Goal: Task Accomplishment & Management: Manage account settings

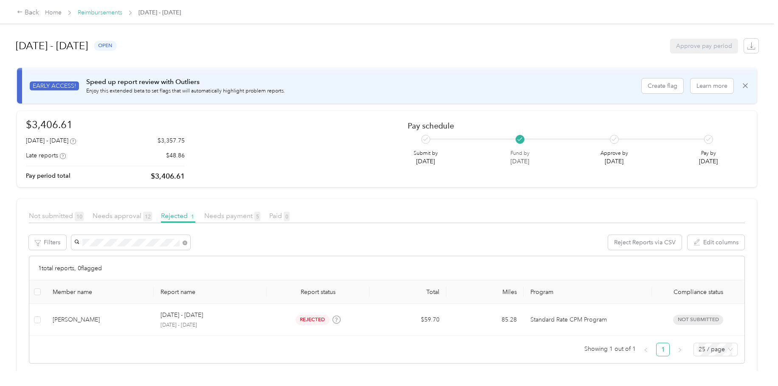
click at [119, 11] on link "Reimbursements" at bounding box center [100, 12] width 45 height 7
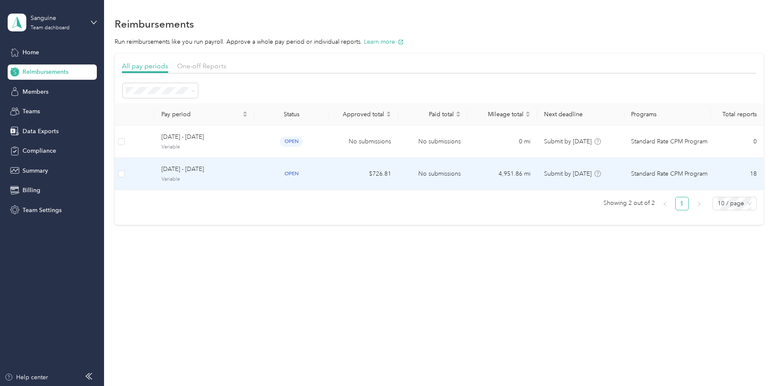
click at [340, 171] on td "$726.81" at bounding box center [363, 174] width 70 height 32
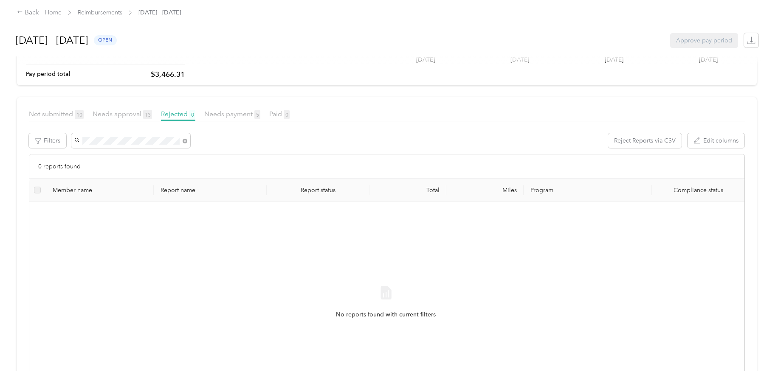
scroll to position [40, 0]
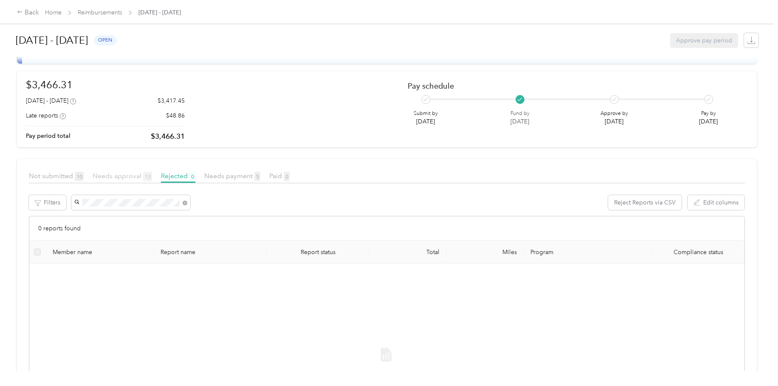
click at [125, 176] on span "Needs approval 13" at bounding box center [122, 176] width 59 height 8
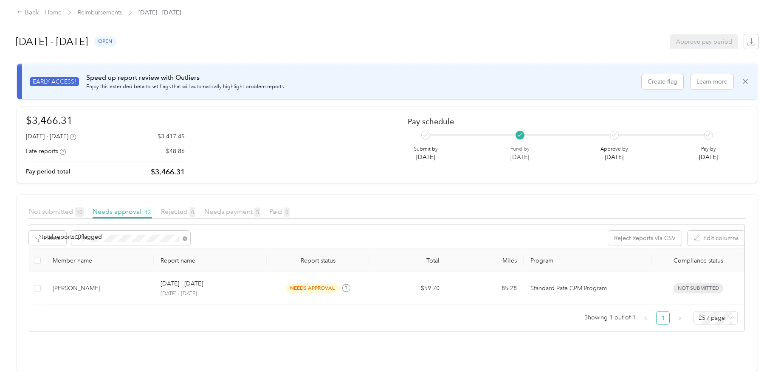
scroll to position [11, 0]
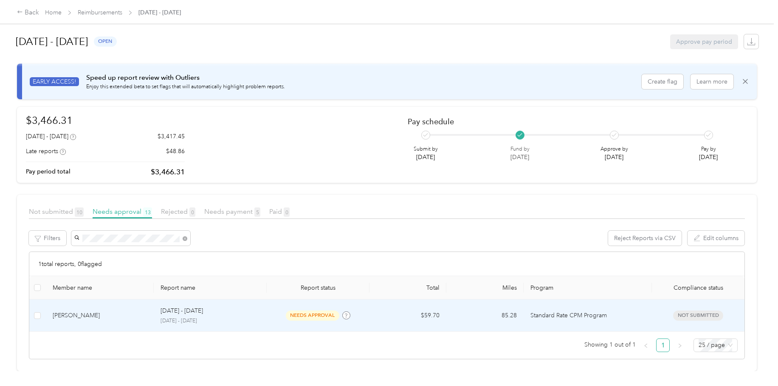
click at [274, 318] on td "needs approval" at bounding box center [318, 316] width 103 height 32
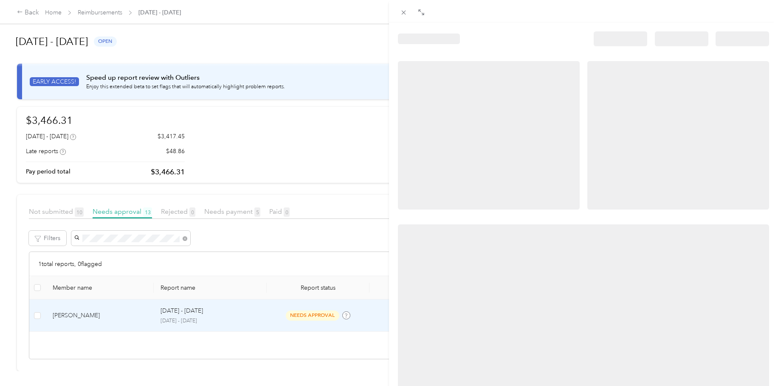
click at [107, 12] on div at bounding box center [389, 193] width 778 height 386
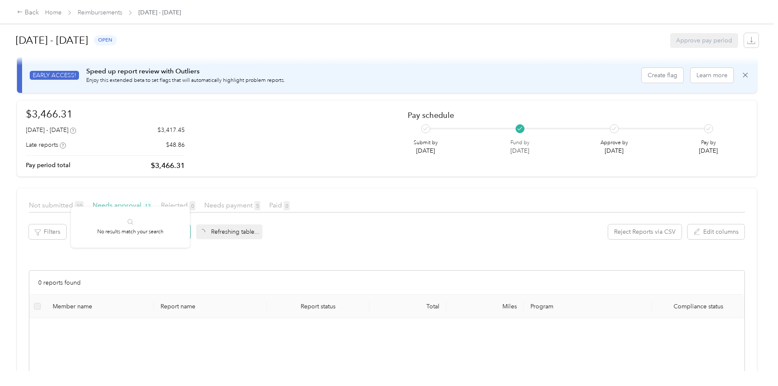
scroll to position [40, 0]
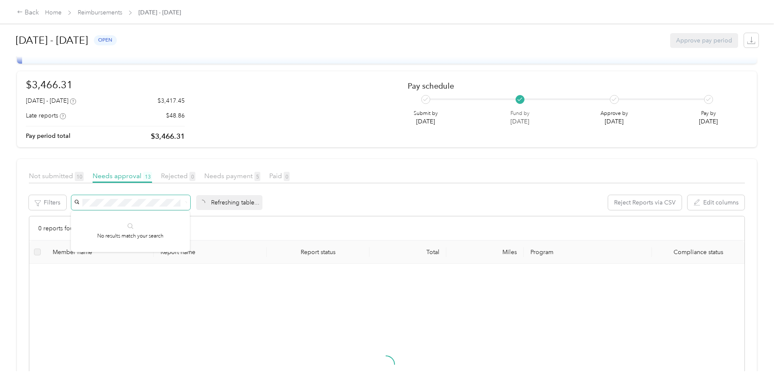
click at [349, 199] on div "Refreshing table... Reject Reports via CSV Edit columns" at bounding box center [408, 202] width 674 height 15
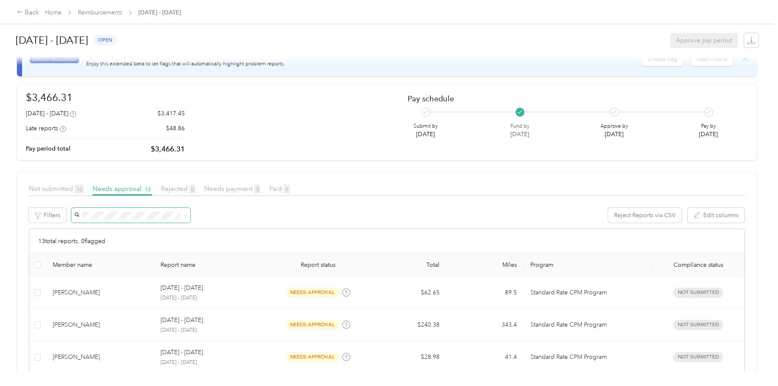
scroll to position [0, 0]
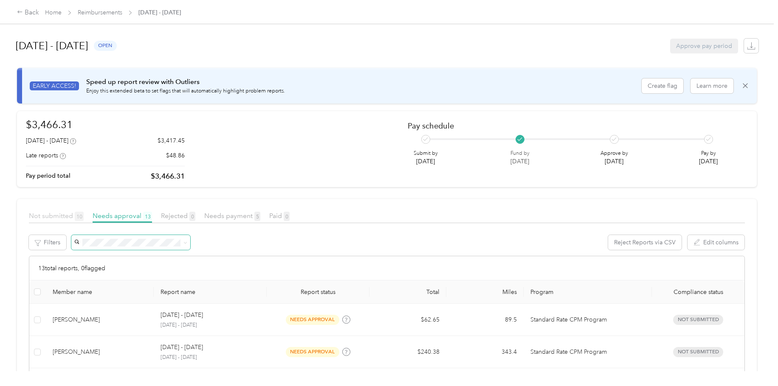
click at [71, 214] on span "Not submitted 10" at bounding box center [56, 216] width 55 height 8
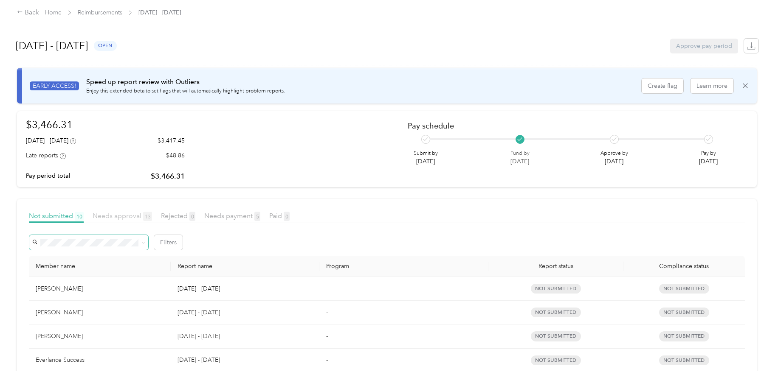
click at [124, 212] on span "Needs approval 13" at bounding box center [122, 216] width 59 height 8
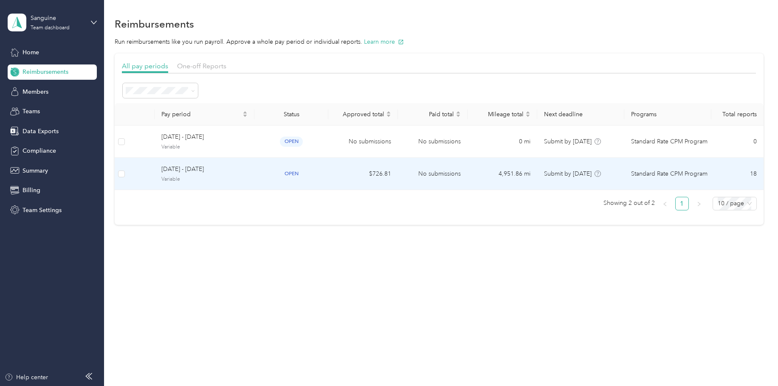
click at [392, 177] on td "$726.81" at bounding box center [363, 174] width 70 height 32
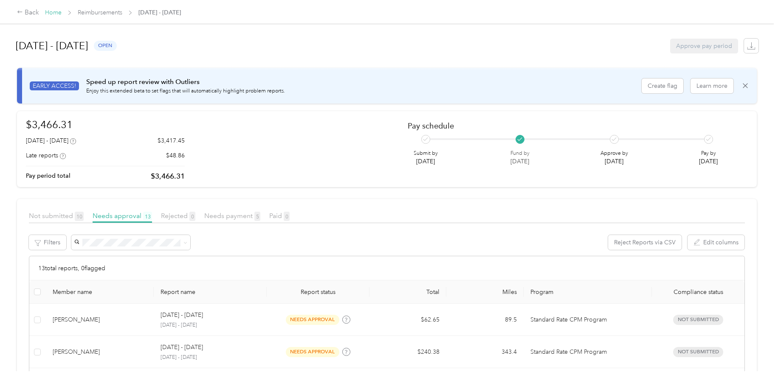
click at [54, 11] on link "Home" at bounding box center [53, 12] width 17 height 7
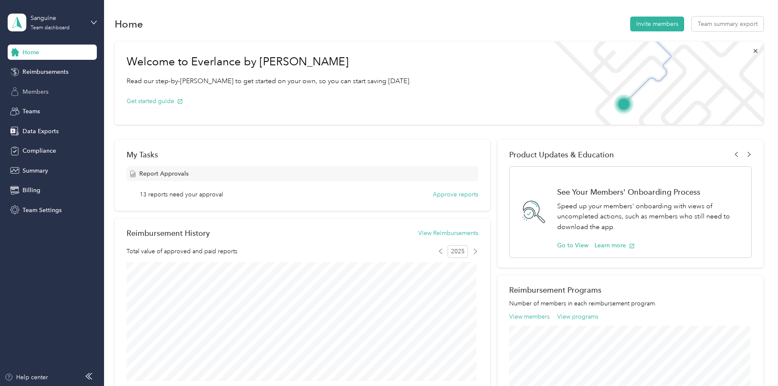
click at [47, 87] on span "Members" at bounding box center [36, 91] width 26 height 9
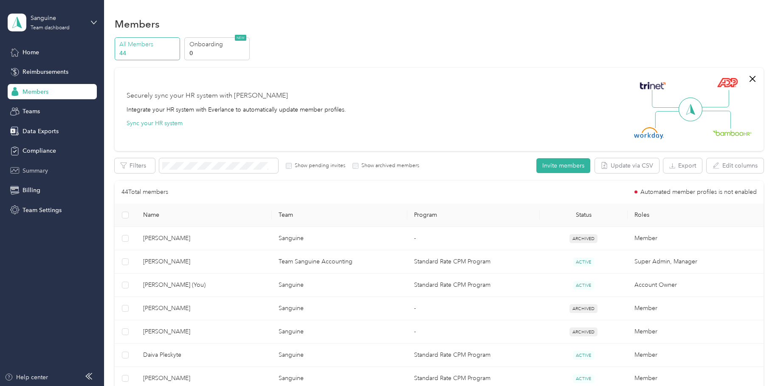
click at [37, 170] on span "Summary" at bounding box center [35, 170] width 25 height 9
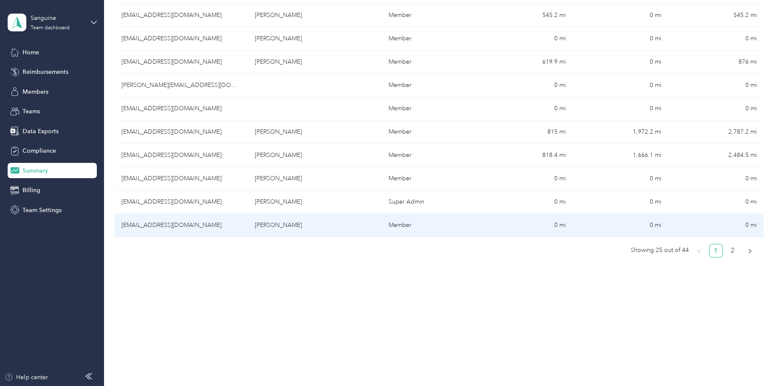
scroll to position [523, 0]
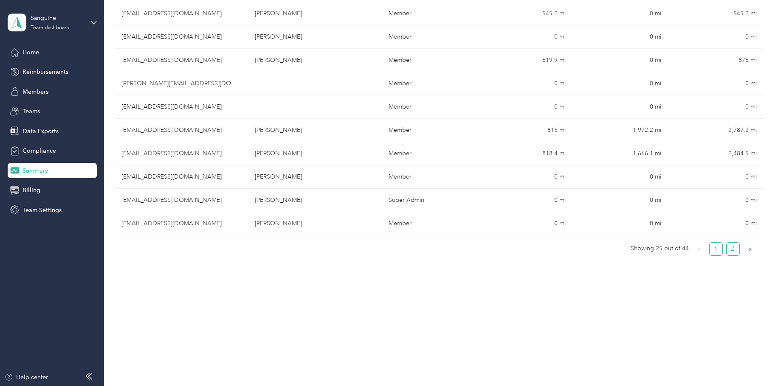
click at [731, 251] on link "2" at bounding box center [733, 249] width 13 height 13
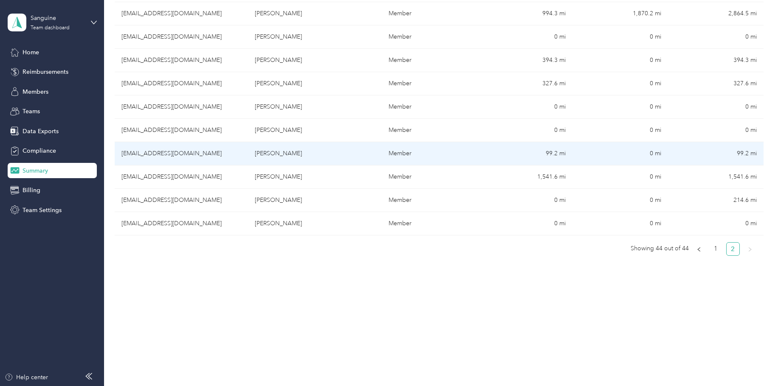
click at [169, 152] on td "[EMAIL_ADDRESS][DOMAIN_NAME]" at bounding box center [182, 153] width 134 height 23
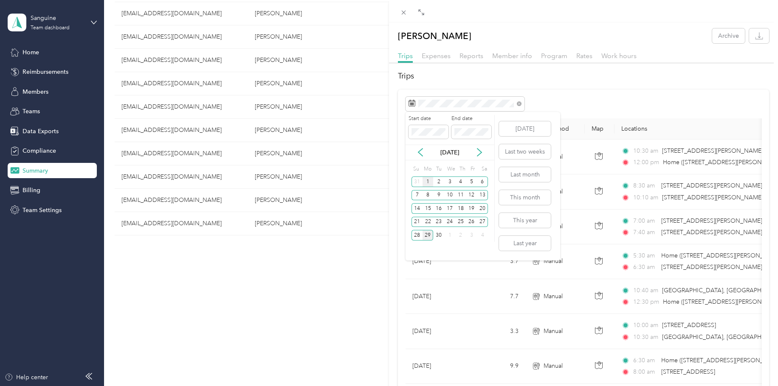
click at [428, 180] on div "1" at bounding box center [428, 182] width 11 height 11
click at [436, 234] on div "30" at bounding box center [438, 235] width 11 height 11
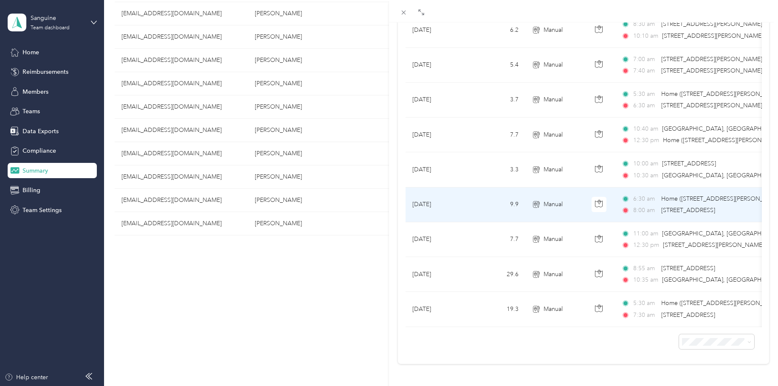
scroll to position [175, 0]
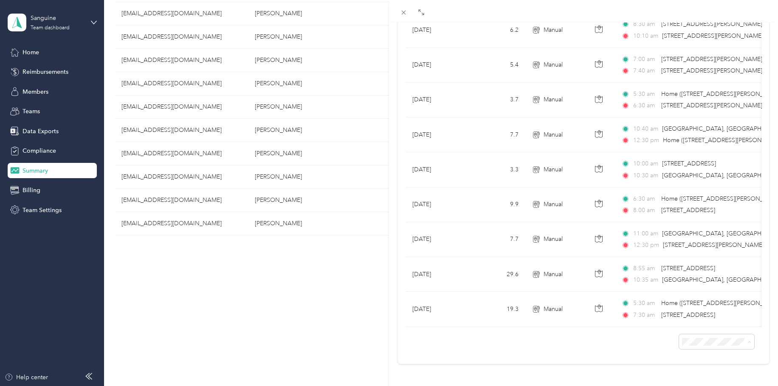
click at [700, 319] on span "100 per load" at bounding box center [696, 319] width 35 height 7
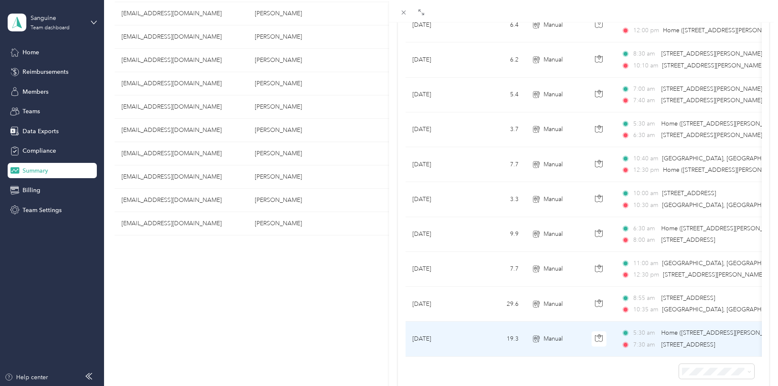
click at [485, 342] on td "19.3" at bounding box center [497, 339] width 56 height 35
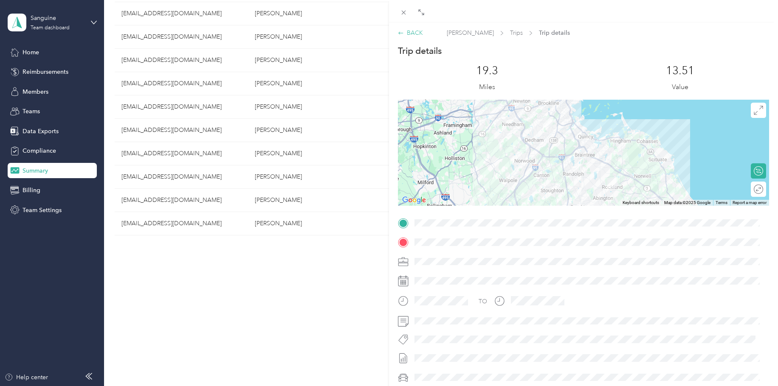
click at [412, 32] on div "BACK" at bounding box center [410, 32] width 25 height 9
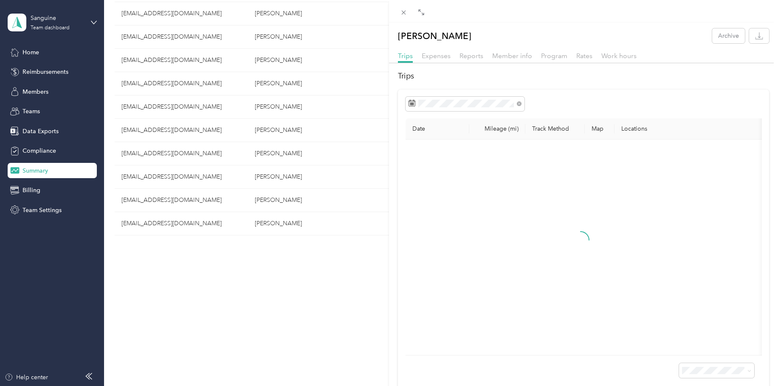
click at [452, 59] on div "Trips Expenses Reports Member info Program Rates Work hours" at bounding box center [583, 57] width 389 height 12
click at [437, 56] on span "Expenses" at bounding box center [436, 56] width 29 height 8
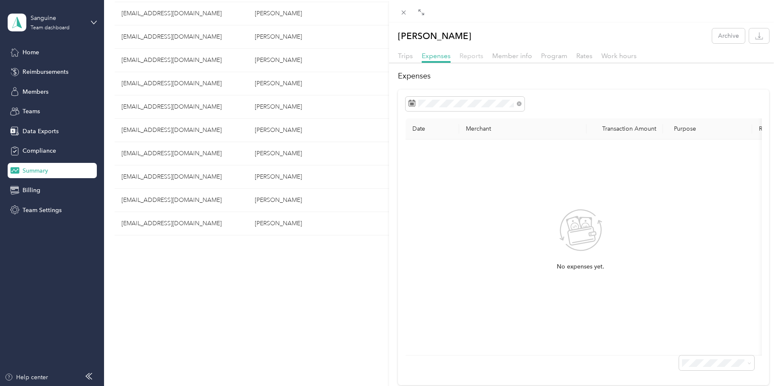
click at [472, 55] on span "Reports" at bounding box center [471, 56] width 24 height 8
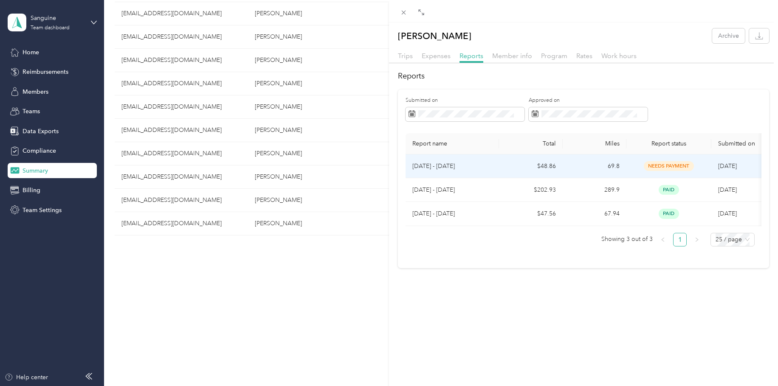
click at [462, 164] on p "Sep 1 - 14, 2025" at bounding box center [452, 166] width 80 height 9
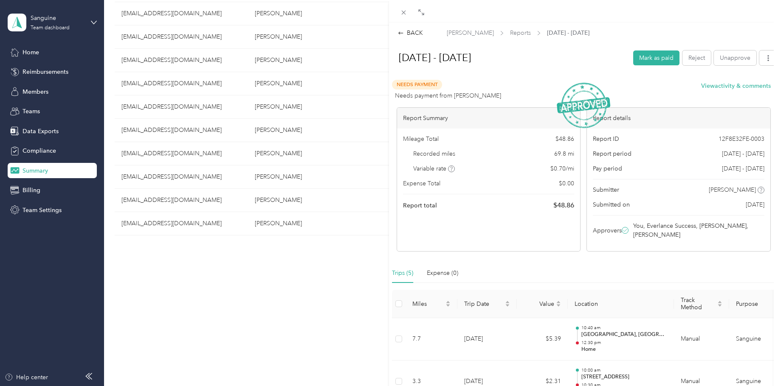
drag, startPoint x: 757, startPoint y: 169, endPoint x: 709, endPoint y: 167, distance: 48.0
click at [709, 167] on div "Pay period Sep 15 - 28, 2025" at bounding box center [679, 168] width 172 height 9
click at [643, 166] on div "Pay period Sep 15 - 28, 2025" at bounding box center [679, 168] width 172 height 9
click at [409, 37] on div "BACK" at bounding box center [410, 32] width 25 height 9
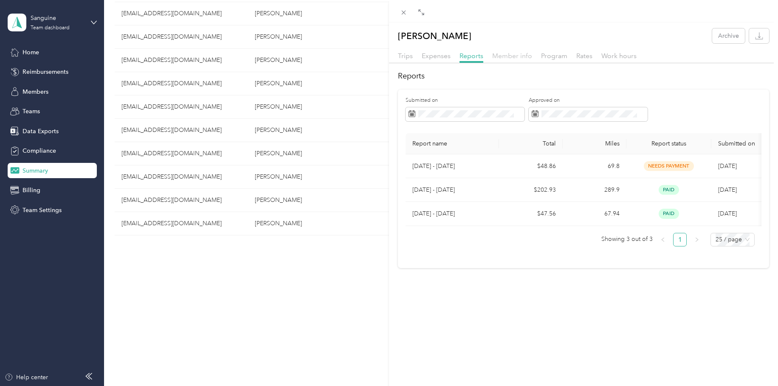
click at [505, 52] on span "Member info" at bounding box center [512, 56] width 40 height 8
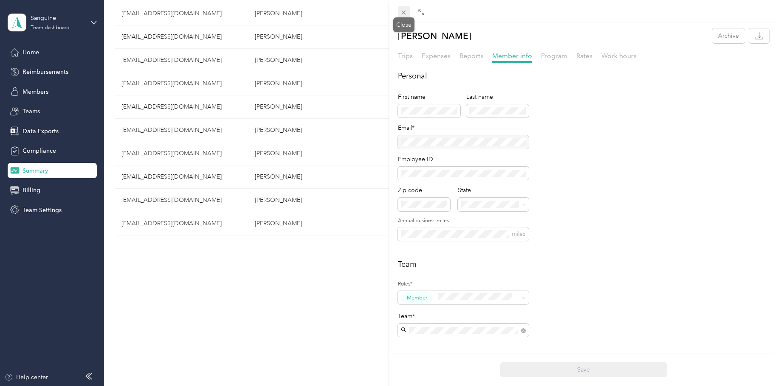
click at [405, 13] on icon at bounding box center [403, 12] width 7 height 7
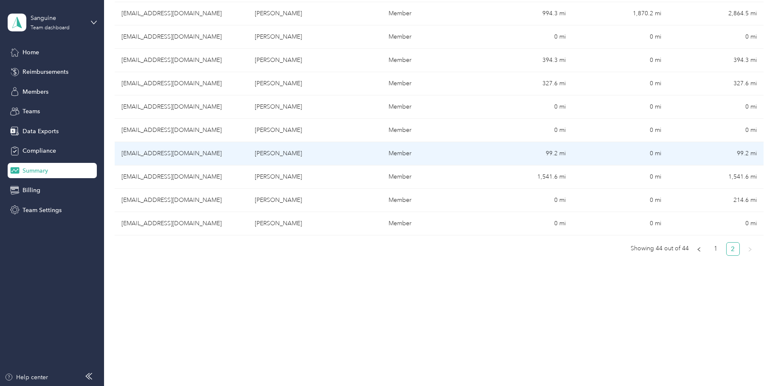
click at [189, 154] on td "[EMAIL_ADDRESS][DOMAIN_NAME]" at bounding box center [182, 153] width 134 height 23
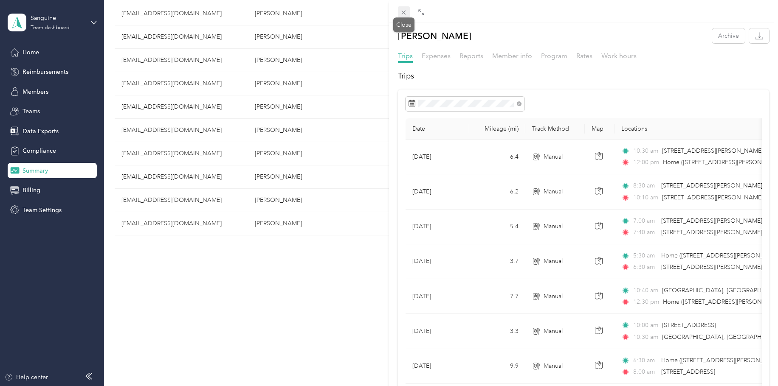
click at [406, 11] on icon at bounding box center [403, 12] width 7 height 7
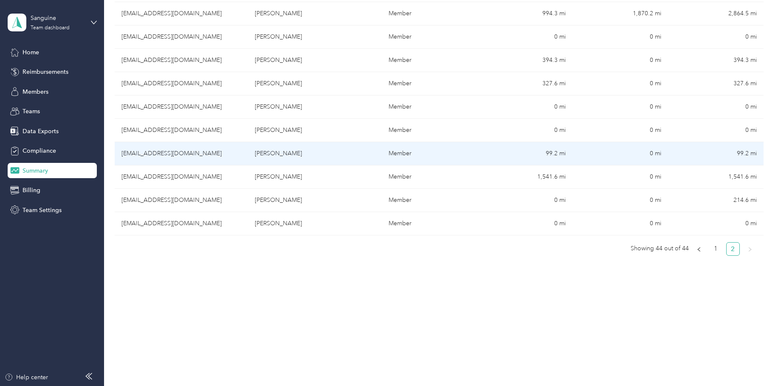
click at [166, 147] on td "[EMAIL_ADDRESS][DOMAIN_NAME]" at bounding box center [182, 153] width 134 height 23
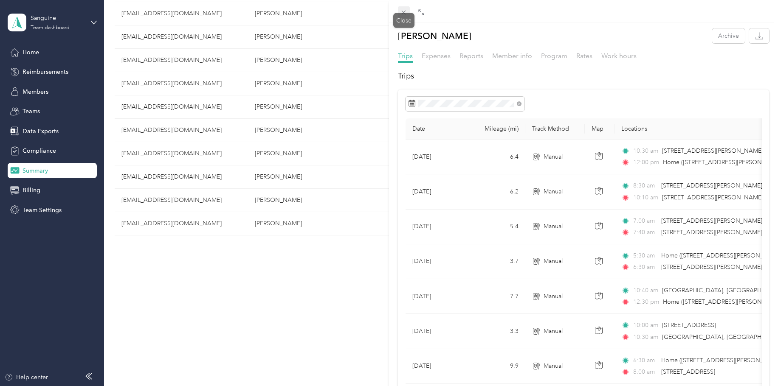
click at [403, 10] on icon at bounding box center [403, 12] width 7 height 7
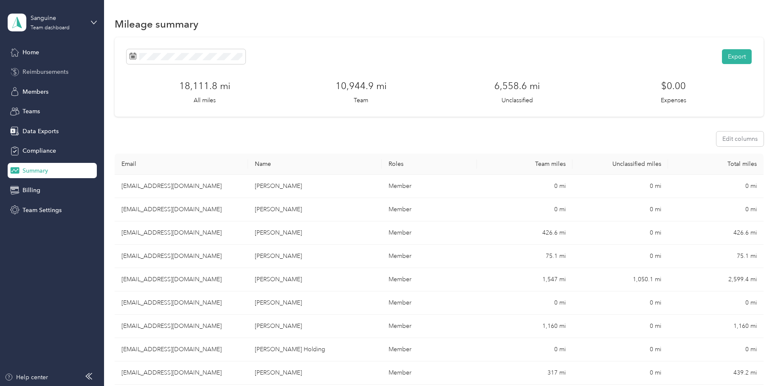
click at [63, 71] on span "Reimbursements" at bounding box center [46, 72] width 46 height 9
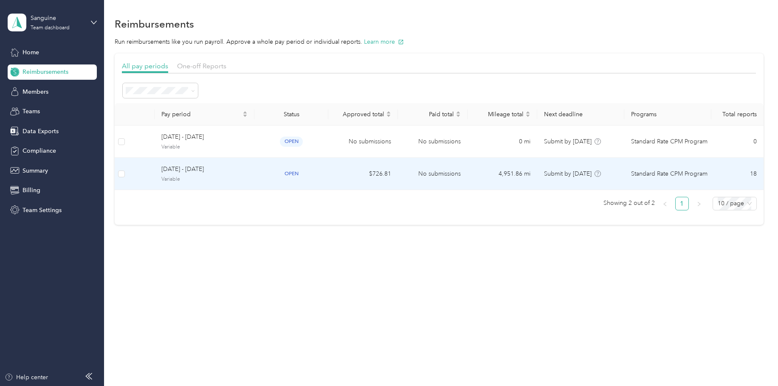
click at [344, 172] on td "$726.81" at bounding box center [363, 174] width 70 height 32
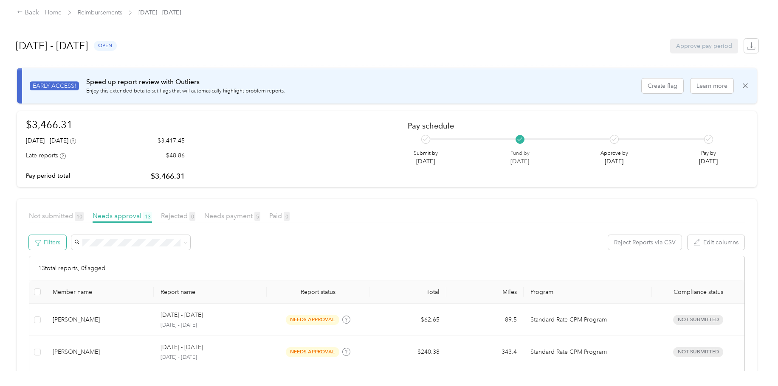
click at [51, 246] on button "Filters" at bounding box center [47, 242] width 37 height 15
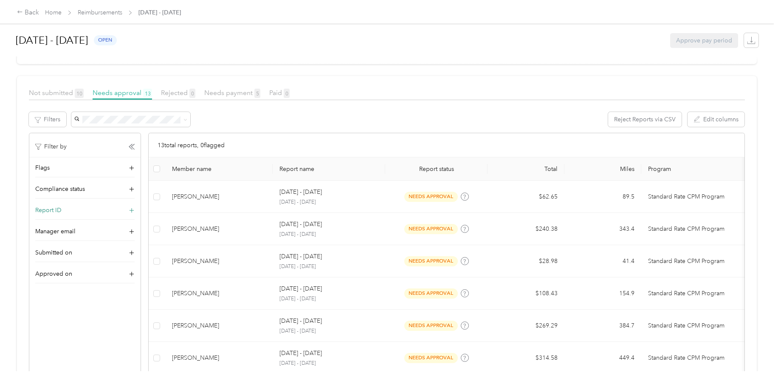
scroll to position [127, 0]
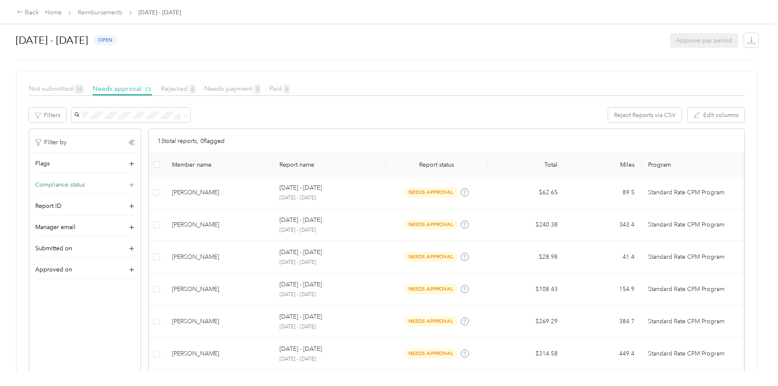
click at [106, 183] on div "Compliance status" at bounding box center [84, 187] width 99 height 14
click at [96, 165] on div "Flags" at bounding box center [84, 166] width 99 height 14
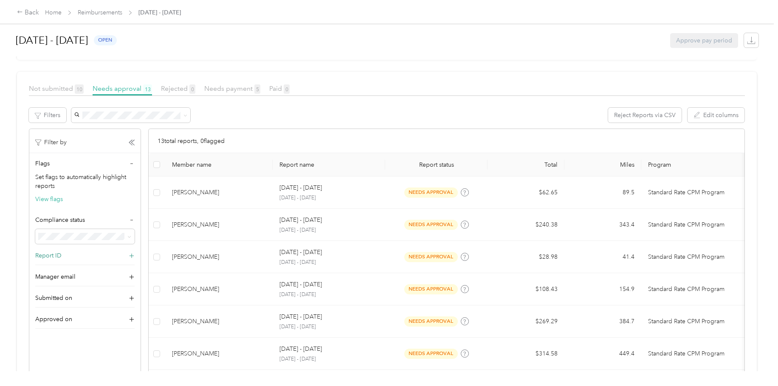
click at [77, 254] on div "Report ID" at bounding box center [84, 258] width 99 height 14
click at [84, 293] on div "Manager email" at bounding box center [84, 294] width 99 height 14
click at [83, 330] on div "Submitted on" at bounding box center [84, 330] width 99 height 14
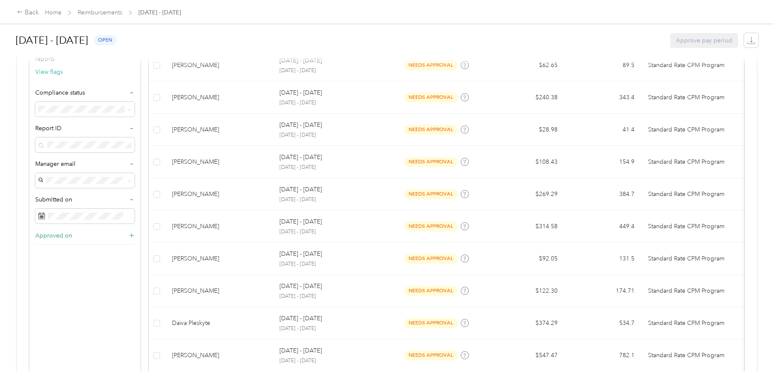
click at [90, 233] on div "Approved on" at bounding box center [84, 238] width 99 height 14
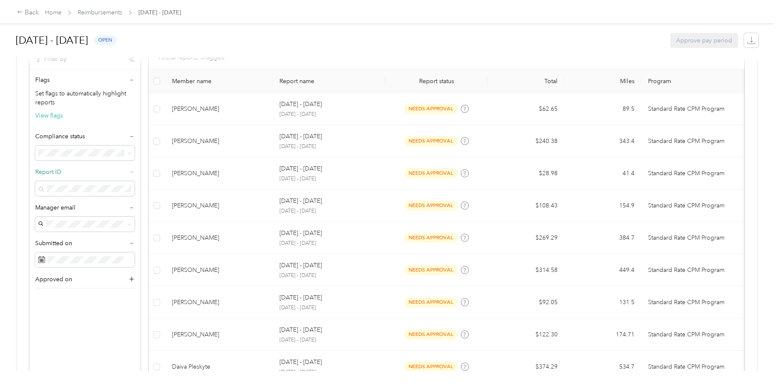
scroll to position [127, 0]
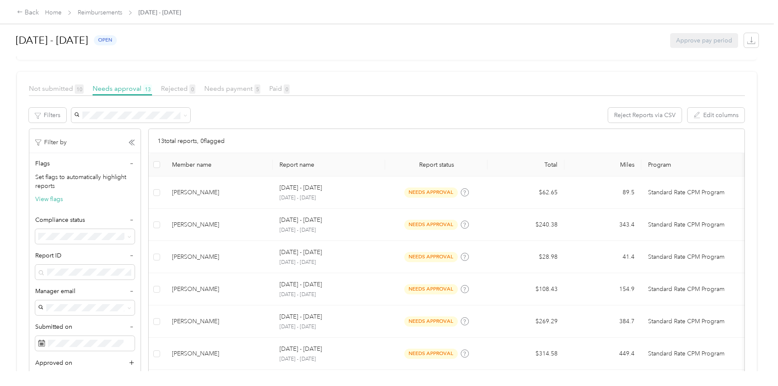
click at [134, 139] on div "Filter by" at bounding box center [84, 142] width 99 height 9
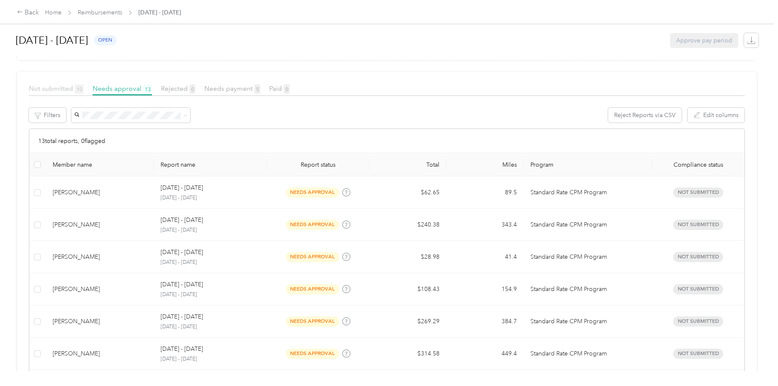
click at [65, 90] on span "Not submitted 10" at bounding box center [56, 89] width 55 height 8
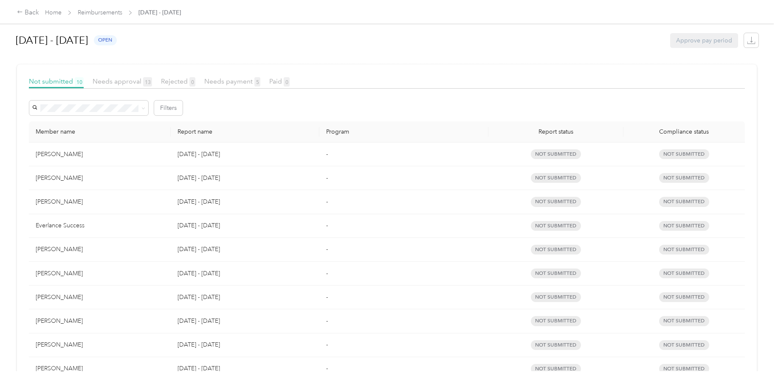
scroll to position [62, 0]
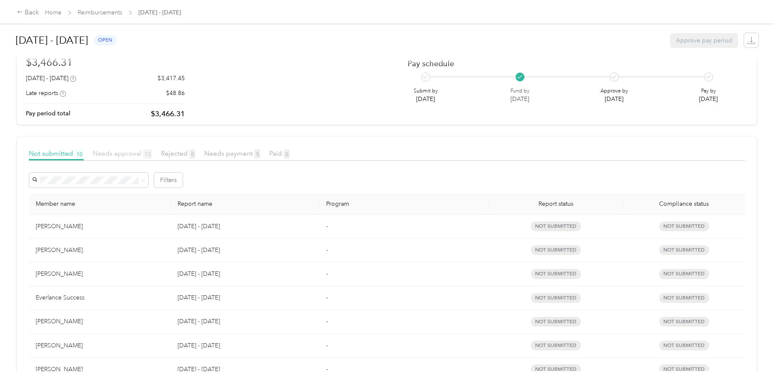
click at [122, 151] on span "Needs approval 13" at bounding box center [122, 153] width 59 height 8
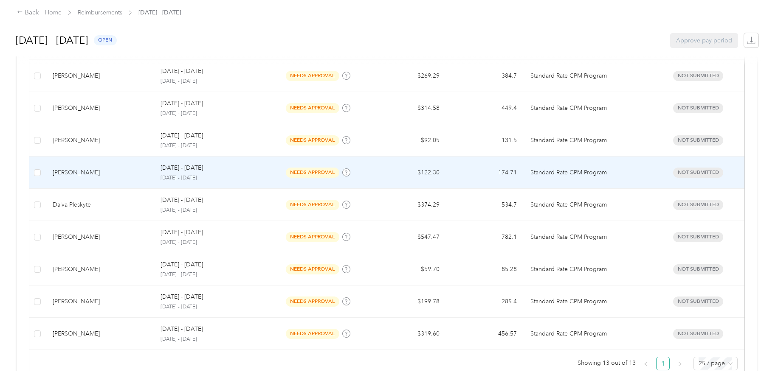
scroll to position [398, 0]
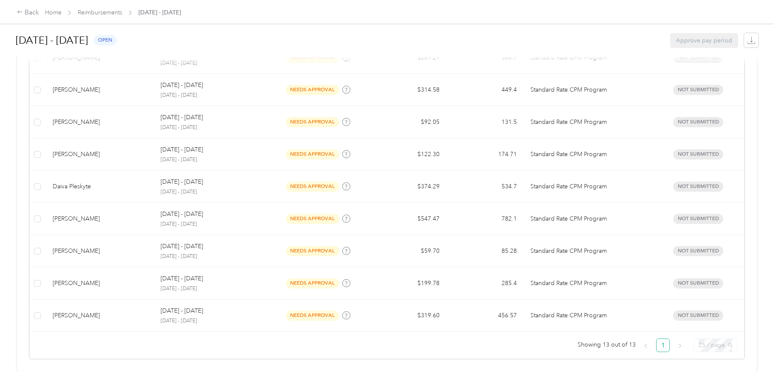
click at [719, 344] on span "25 / page" at bounding box center [716, 345] width 34 height 13
click at [587, 339] on span "Showing 13 out of 13" at bounding box center [607, 345] width 58 height 13
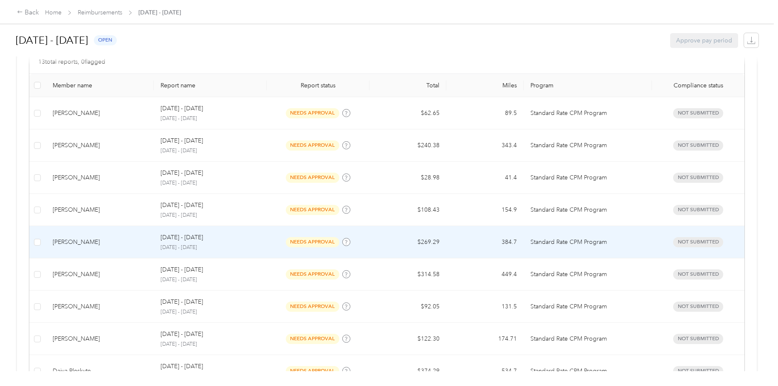
scroll to position [255, 0]
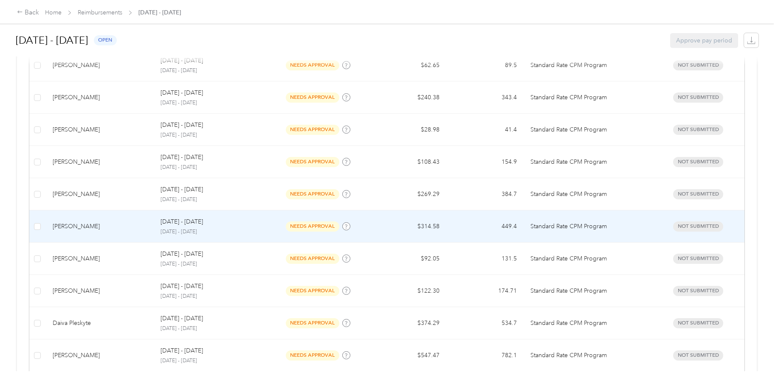
click at [120, 224] on div "[PERSON_NAME]" at bounding box center [100, 226] width 94 height 9
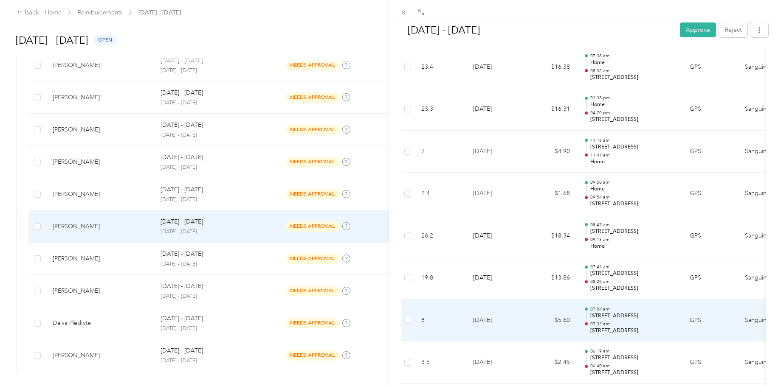
scroll to position [1031, 0]
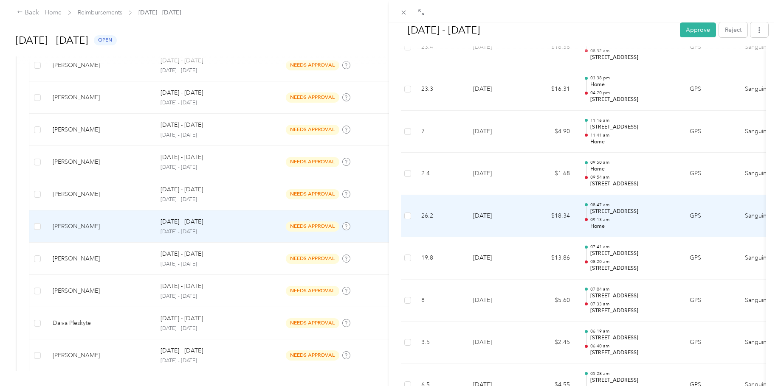
drag, startPoint x: 591, startPoint y: 211, endPoint x: 671, endPoint y: 211, distance: 79.4
click at [671, 211] on p "828 Winter St, Prospectville, Waltham, MA" at bounding box center [633, 212] width 86 height 8
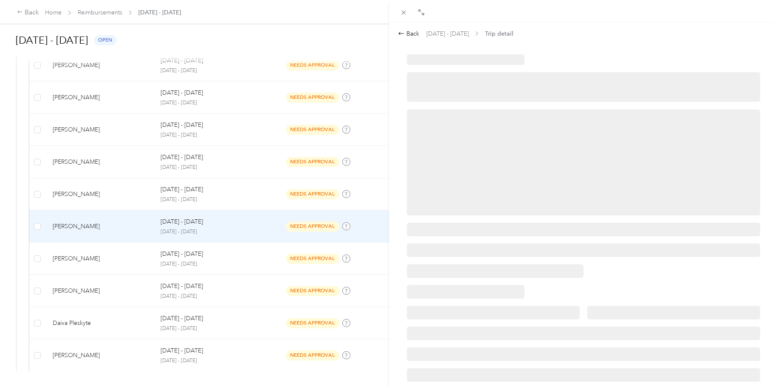
scroll to position [0, 0]
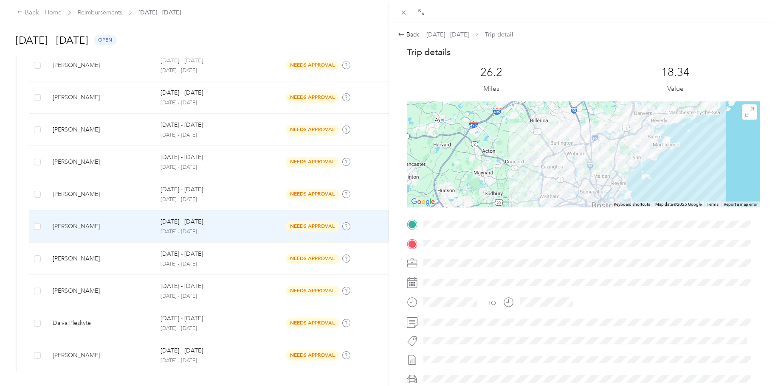
click at [416, 230] on div at bounding box center [583, 225] width 353 height 14
click at [406, 28] on div "Back Sep 15 - 28, 2025 Trip detail Trip details This trip cannot be edited beca…" at bounding box center [583, 216] width 389 height 386
click at [400, 34] on icon at bounding box center [401, 34] width 7 height 7
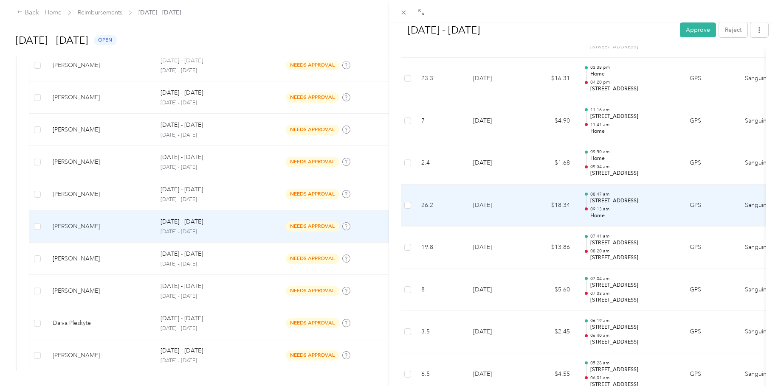
scroll to position [1026, 0]
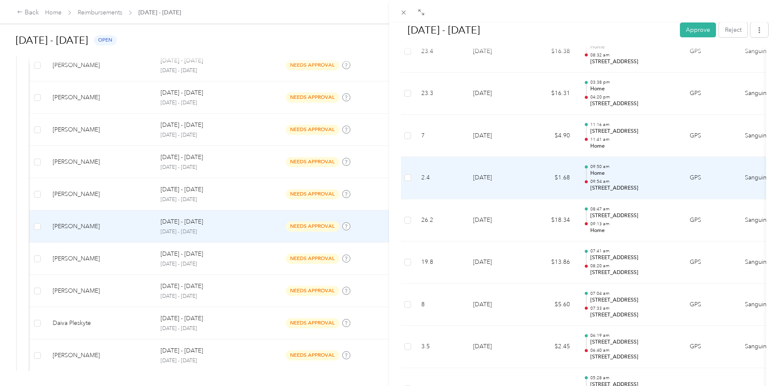
drag, startPoint x: 591, startPoint y: 187, endPoint x: 670, endPoint y: 189, distance: 78.6
click at [670, 189] on p "192 Newbury St, West Peabody, Peabody, MA" at bounding box center [633, 189] width 86 height 8
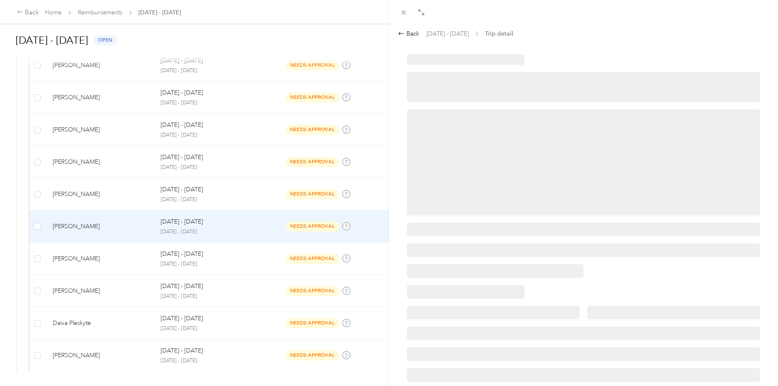
scroll to position [0, 0]
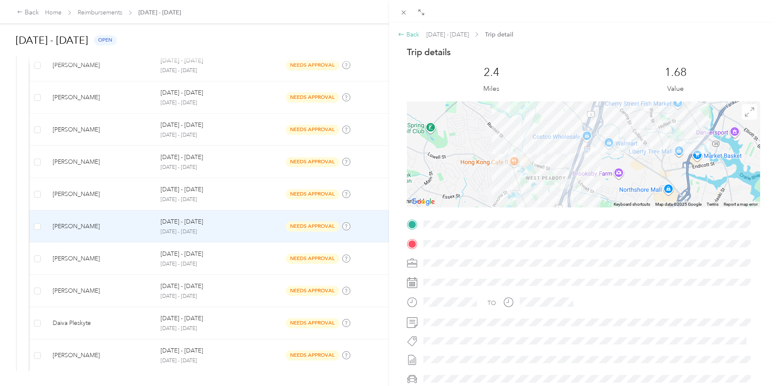
click at [406, 30] on div "Back" at bounding box center [408, 34] width 21 height 9
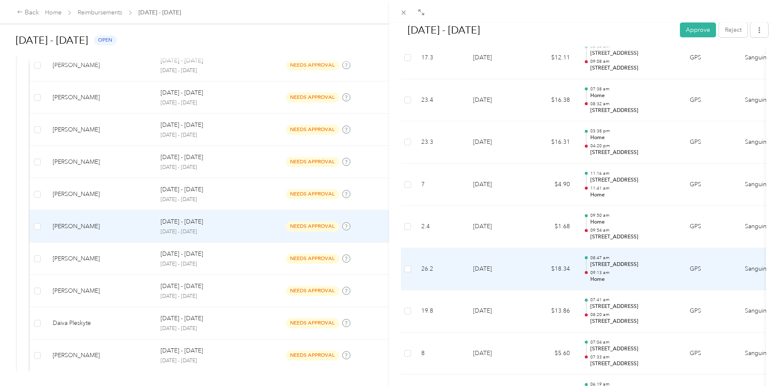
scroll to position [977, 0]
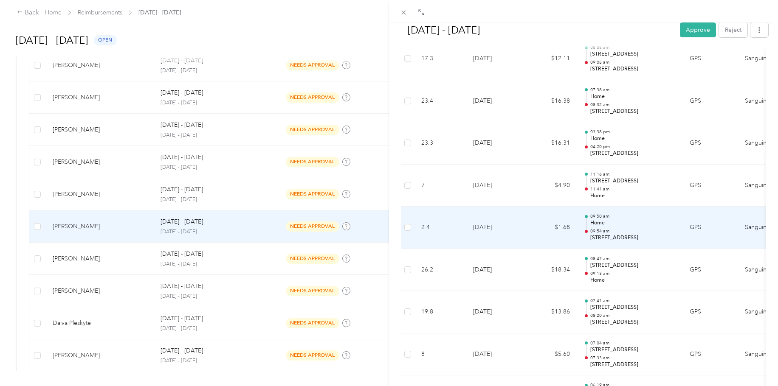
click at [632, 225] on p "Home" at bounding box center [633, 224] width 86 height 8
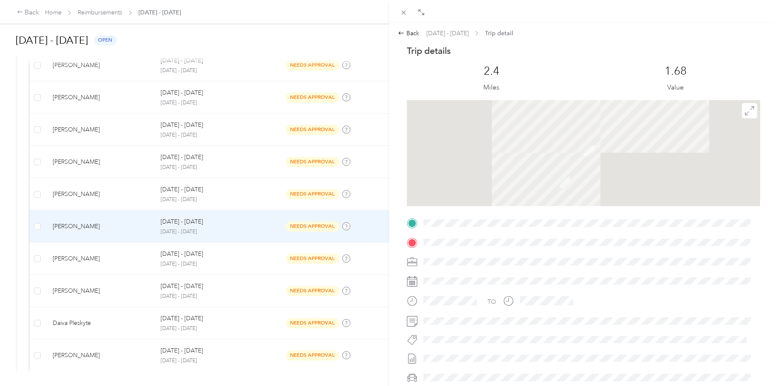
scroll to position [0, 0]
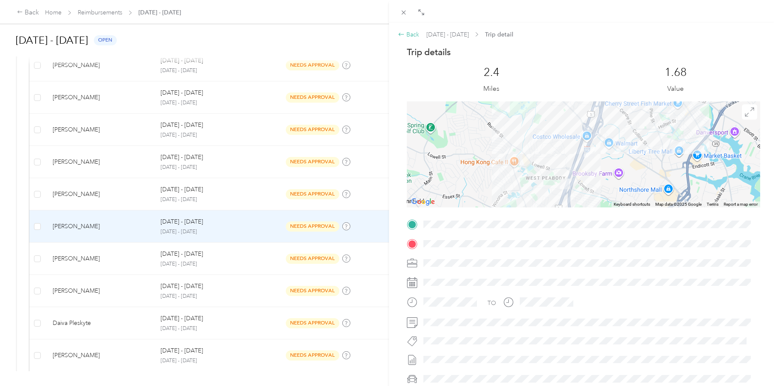
click at [401, 33] on icon at bounding box center [401, 34] width 7 height 7
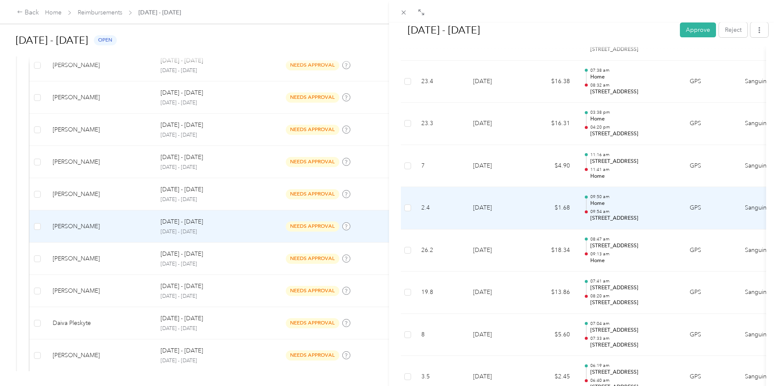
scroll to position [1026, 0]
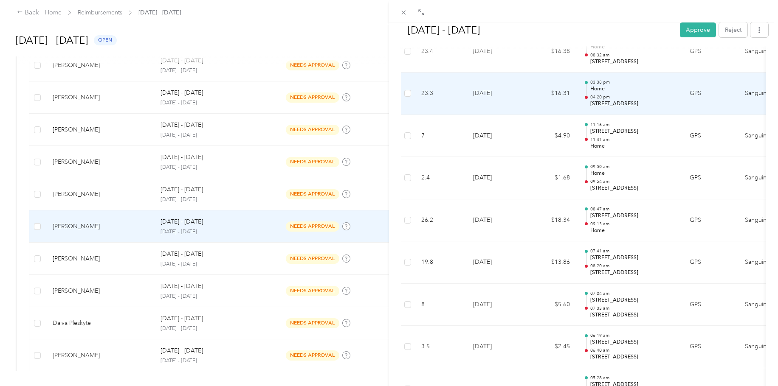
click at [607, 97] on p "04:20 pm" at bounding box center [633, 97] width 86 height 6
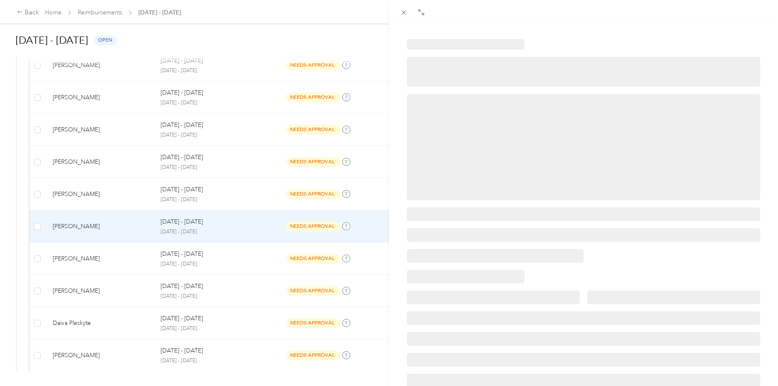
scroll to position [0, 0]
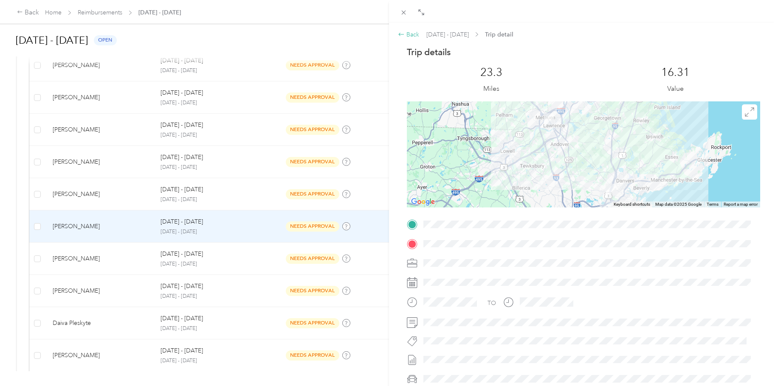
click at [408, 32] on div "Back" at bounding box center [408, 34] width 21 height 9
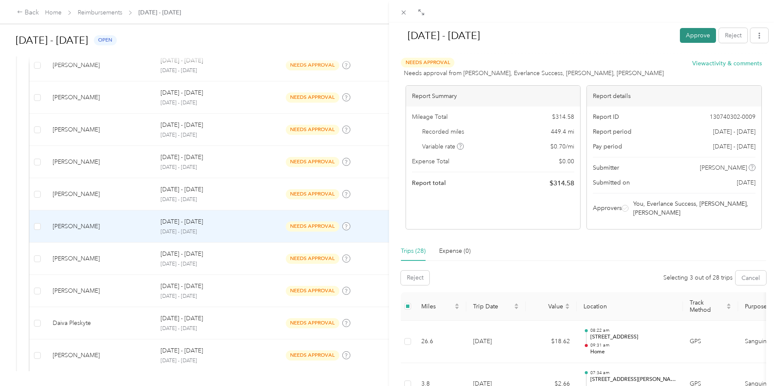
click at [690, 33] on button "Approve" at bounding box center [698, 35] width 36 height 15
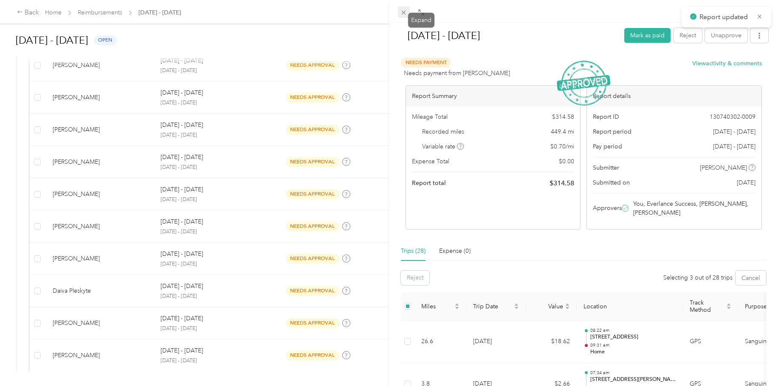
click at [405, 9] on icon at bounding box center [403, 12] width 7 height 7
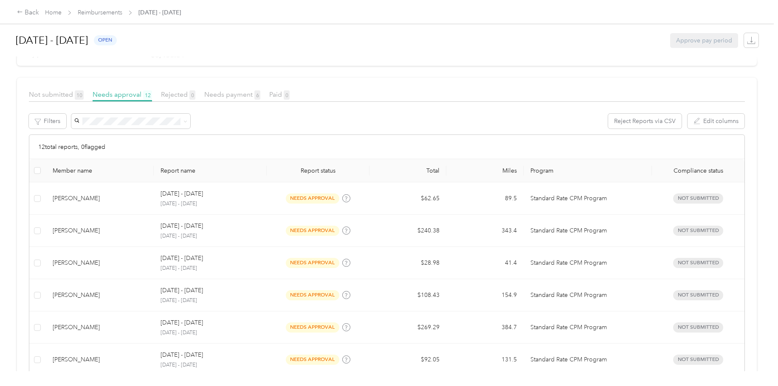
scroll to position [170, 0]
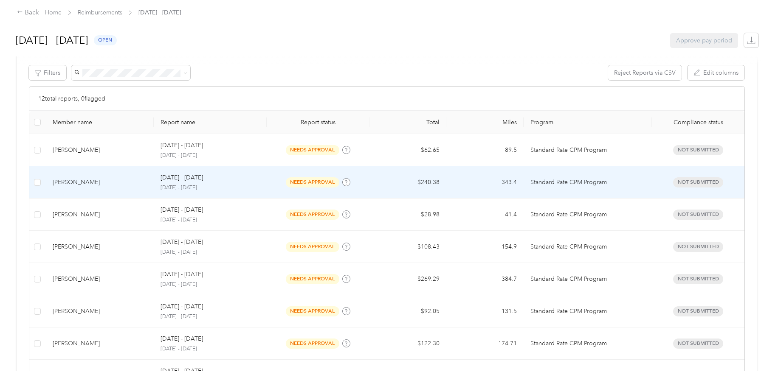
click at [245, 183] on div "[DATE] - [DATE] [DATE] - [DATE]" at bounding box center [210, 182] width 99 height 18
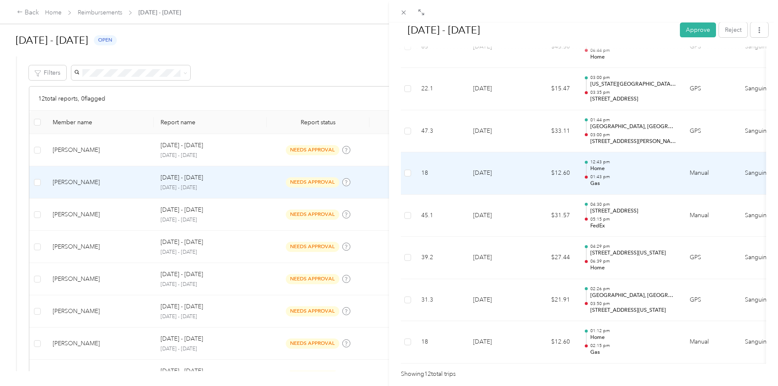
scroll to position [473, 0]
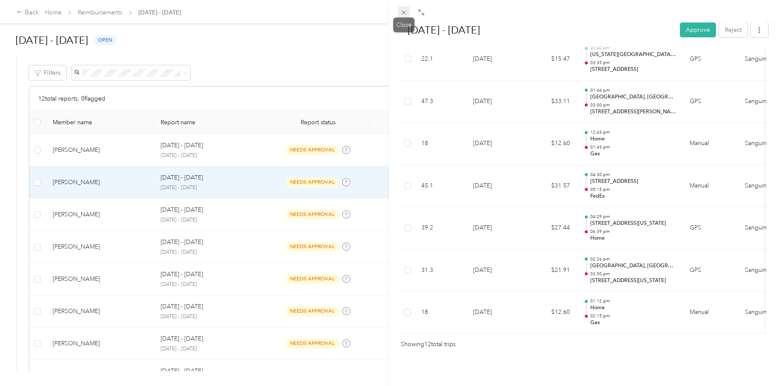
click at [403, 10] on icon at bounding box center [403, 12] width 7 height 7
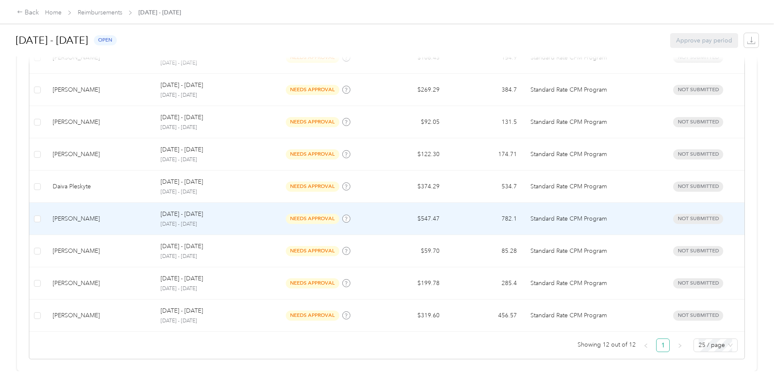
scroll to position [366, 0]
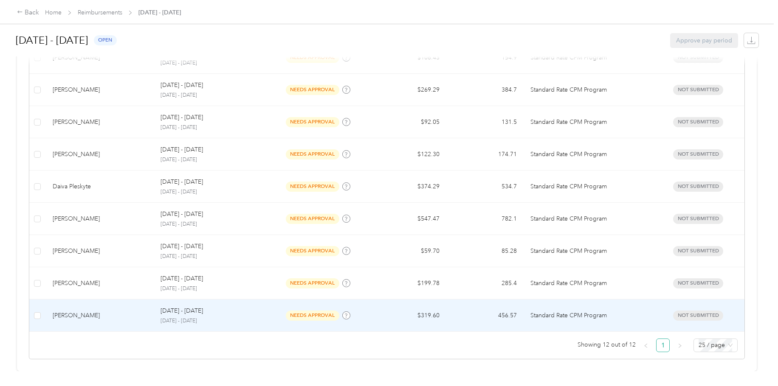
click at [107, 318] on td "[PERSON_NAME]" at bounding box center [100, 316] width 108 height 32
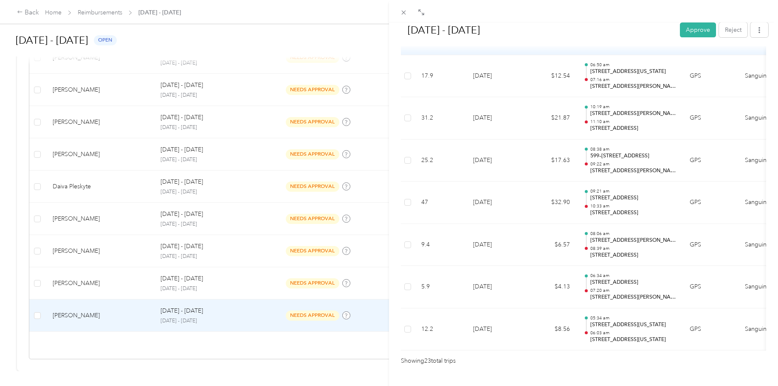
scroll to position [947, 0]
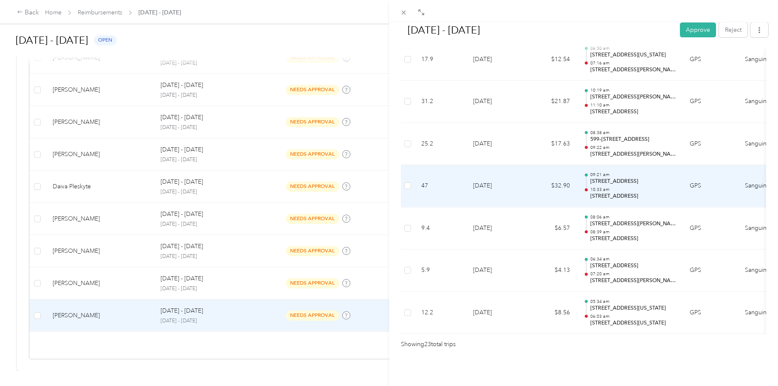
click at [648, 193] on p "21 South St, Billerica, MA" at bounding box center [633, 197] width 86 height 8
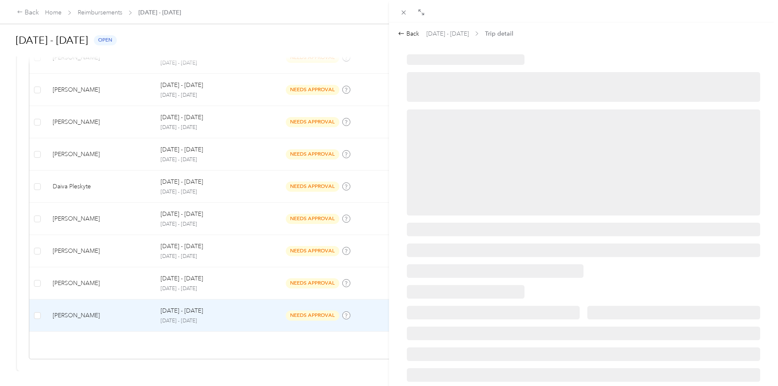
scroll to position [0, 0]
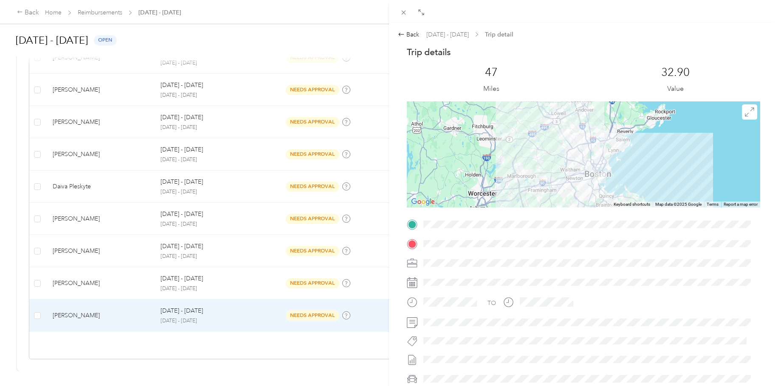
click at [426, 250] on span at bounding box center [590, 244] width 340 height 14
click at [408, 32] on div "Back" at bounding box center [408, 34] width 21 height 9
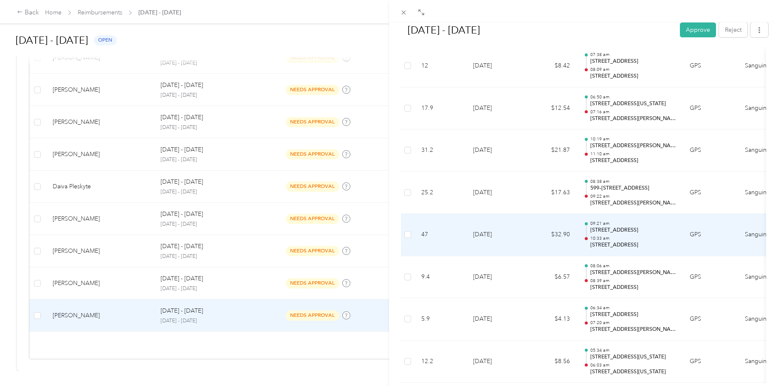
scroll to position [947, 0]
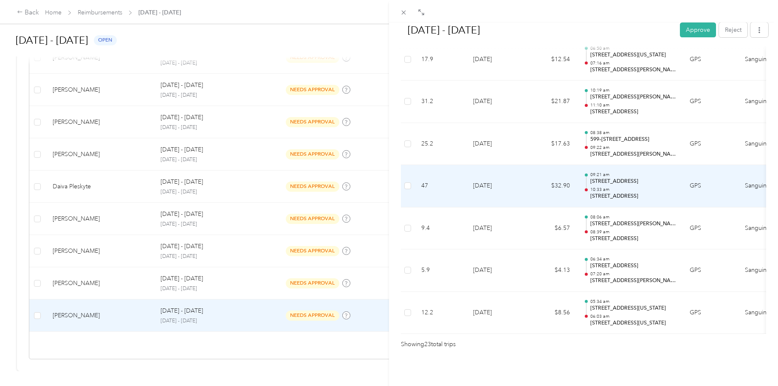
click at [637, 178] on p "176 N St, City Point, Boston, MA" at bounding box center [633, 182] width 86 height 8
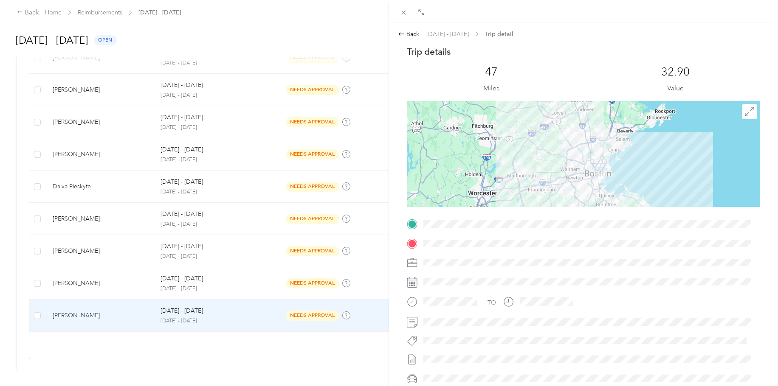
scroll to position [0, 0]
click at [408, 34] on div "Back" at bounding box center [408, 34] width 21 height 9
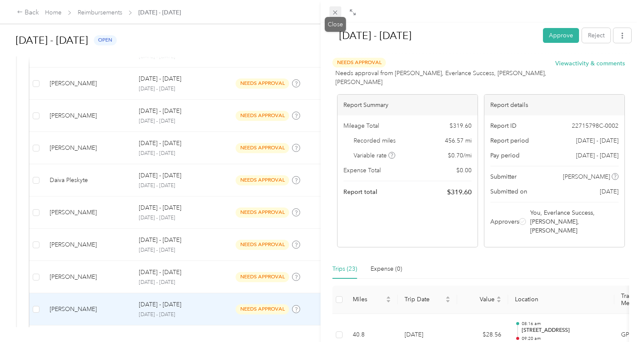
click at [336, 8] on span at bounding box center [336, 12] width 12 height 12
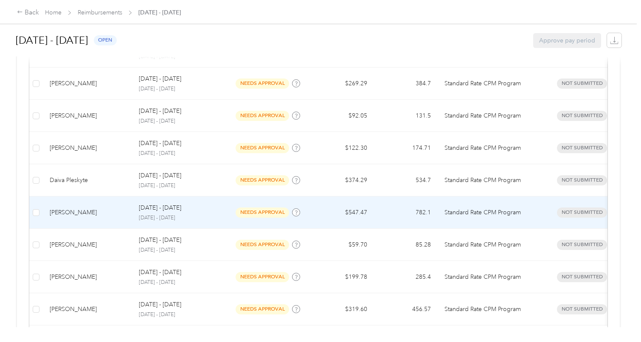
click at [312, 210] on td "$547.47" at bounding box center [342, 213] width 64 height 32
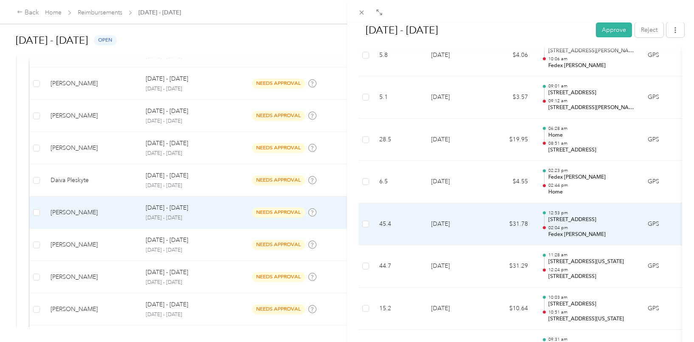
scroll to position [1031, 0]
click at [587, 217] on p "29 Sun Valley Dr, West Side, Worcester, MA" at bounding box center [591, 221] width 86 height 8
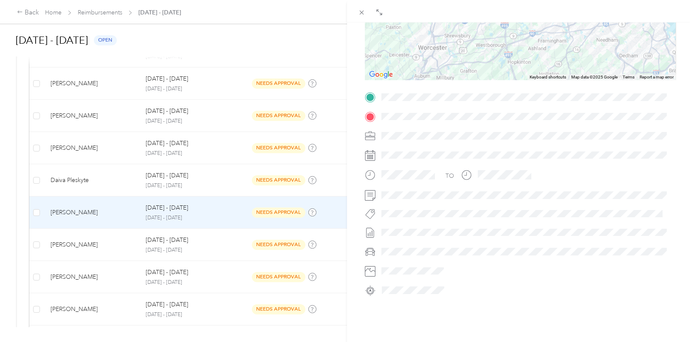
scroll to position [149, 0]
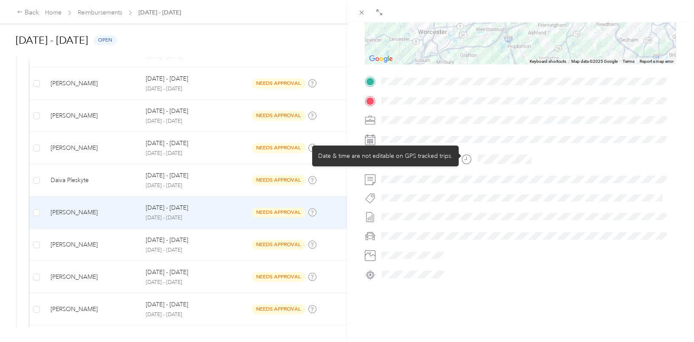
click at [424, 342] on div "Back Sep 15 - 28, 2025 Trip detail Trip details This trip cannot be edited beca…" at bounding box center [345, 342] width 690 height 0
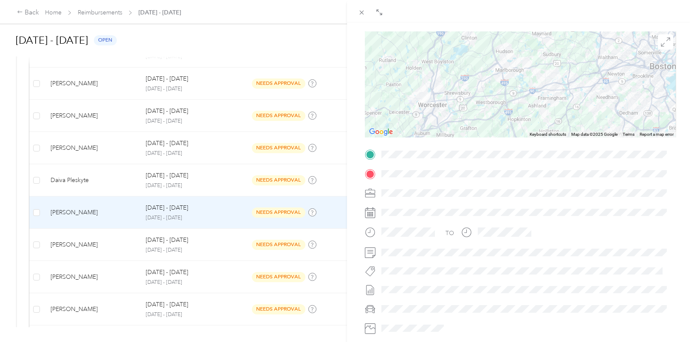
scroll to position [0, 0]
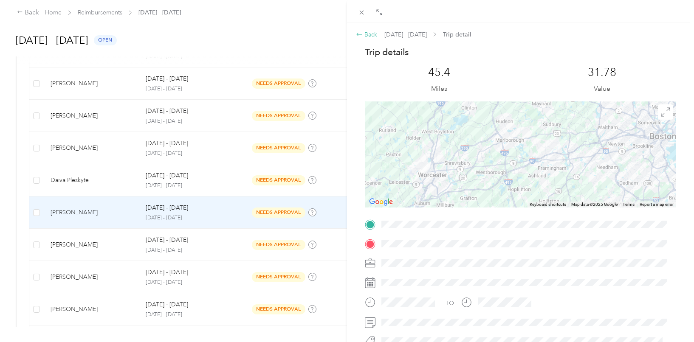
click at [362, 36] on icon at bounding box center [359, 34] width 7 height 7
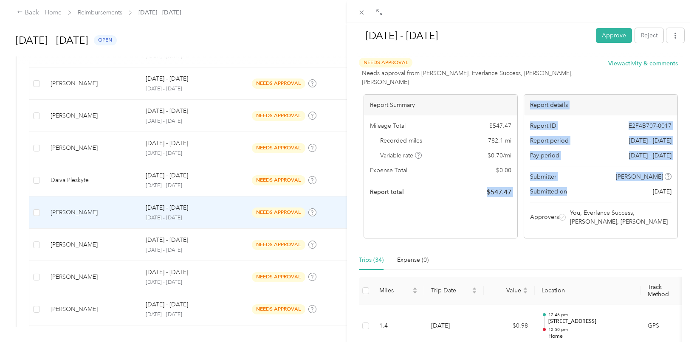
drag, startPoint x: 477, startPoint y: 181, endPoint x: 574, endPoint y: 178, distance: 96.5
click at [584, 175] on div "Report Summary Mileage Total $ 547.47 Recorded miles 782.1 mi Variable rate $ 0…" at bounding box center [521, 166] width 314 height 144
click at [569, 172] on div "Submitter Melissa Roman" at bounding box center [600, 176] width 141 height 9
drag, startPoint x: 477, startPoint y: 188, endPoint x: 523, endPoint y: 184, distance: 46.1
click at [523, 184] on div "Report Summary Mileage Total $ 547.47 Recorded miles 782.1 mi Variable rate $ 0…" at bounding box center [521, 166] width 314 height 144
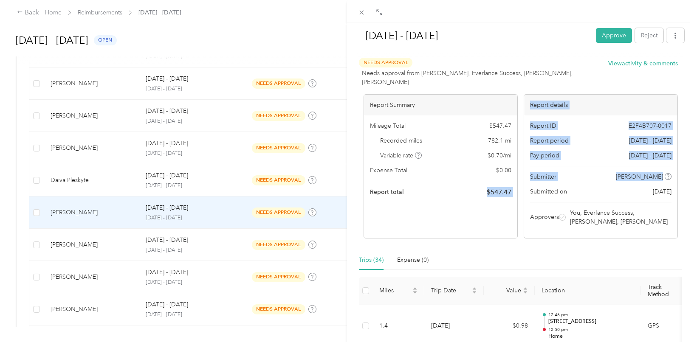
click at [509, 192] on div "Mileage Total $ 547.47 Recorded miles 782.1 mi Variable rate $ 0.70 / mi Expens…" at bounding box center [440, 160] width 153 height 88
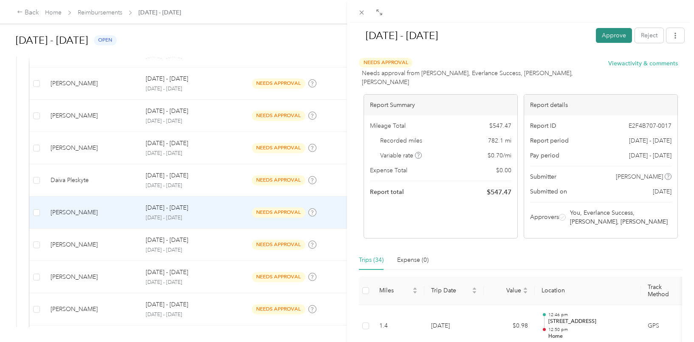
click at [607, 36] on button "Approve" at bounding box center [614, 35] width 36 height 15
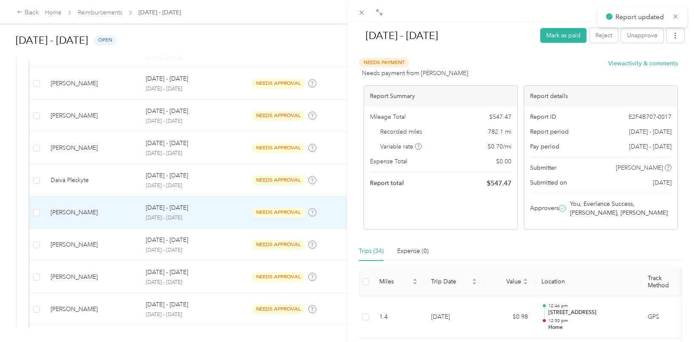
scroll to position [345, 0]
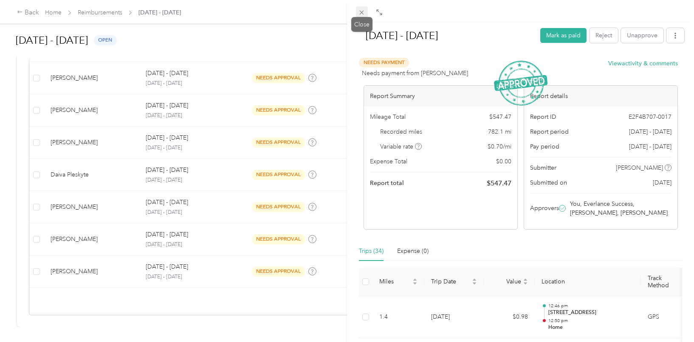
click at [359, 16] on span at bounding box center [362, 12] width 12 height 12
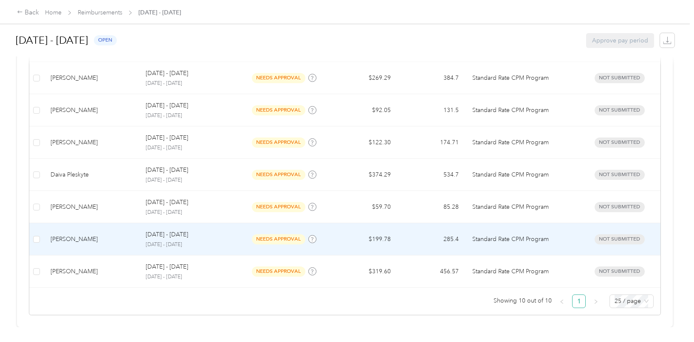
click at [211, 241] on p "[DATE] - [DATE]" at bounding box center [189, 245] width 86 height 8
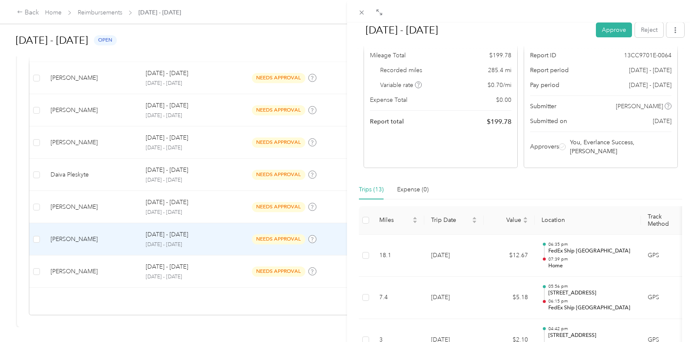
scroll to position [170, 0]
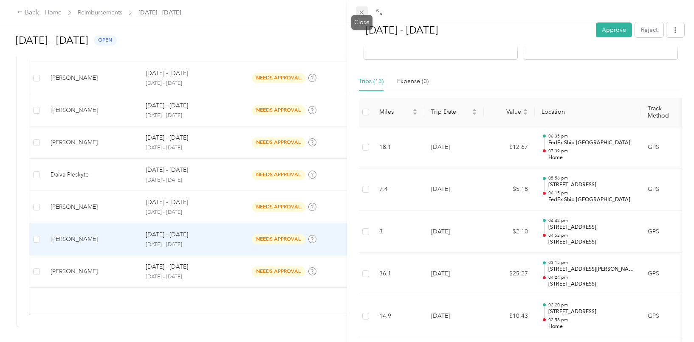
click at [361, 11] on icon at bounding box center [362, 13] width 4 height 4
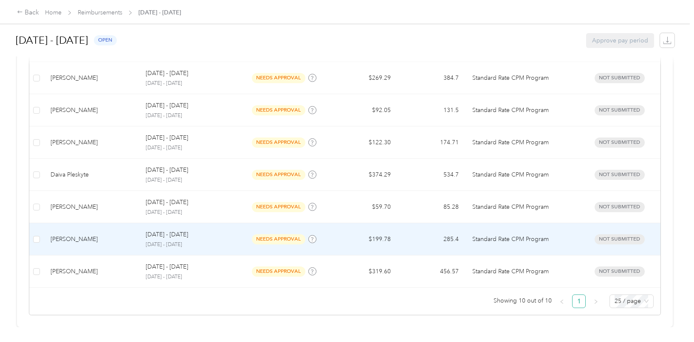
click at [224, 241] on p "[DATE] - [DATE]" at bounding box center [189, 245] width 86 height 8
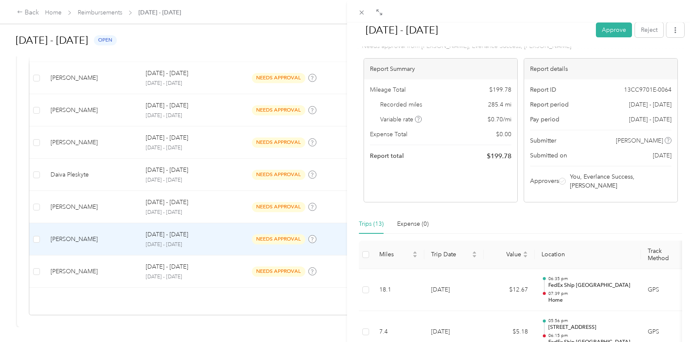
scroll to position [42, 0]
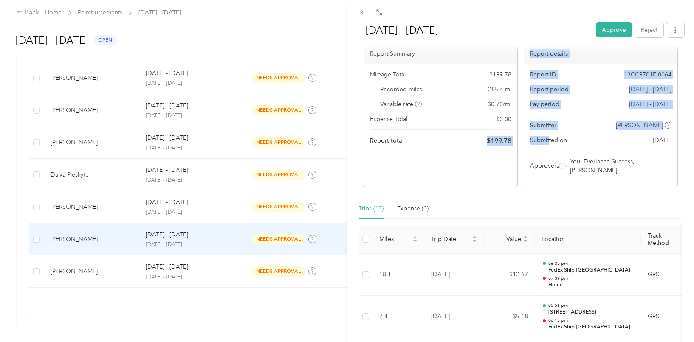
drag, startPoint x: 481, startPoint y: 136, endPoint x: 547, endPoint y: 138, distance: 65.9
click at [547, 138] on div "Report Summary Mileage Total $ 199.78 Recorded miles 285.4 mi Variable rate $ 0…" at bounding box center [521, 115] width 314 height 144
click at [467, 167] on div "Report Summary Mileage Total $ 199.78 Recorded miles 285.4 mi Variable rate $ 0…" at bounding box center [441, 115] width 154 height 144
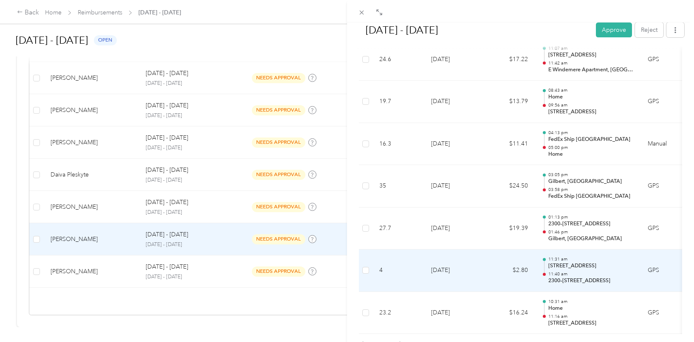
scroll to position [568, 0]
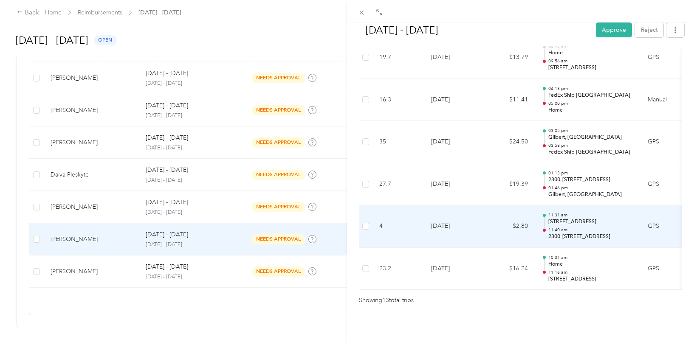
click at [592, 233] on p "2300–2398 N 15th St, Coronado, Phoenix, AZ" at bounding box center [591, 237] width 86 height 8
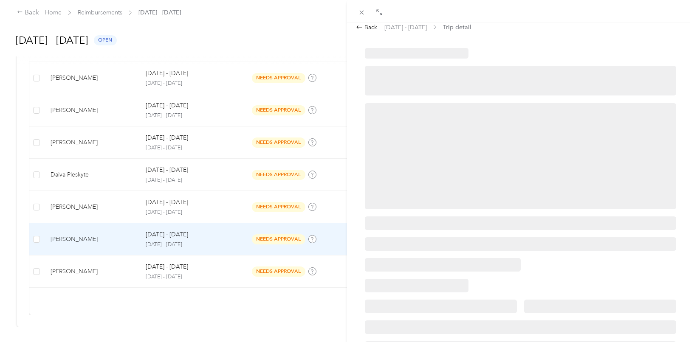
scroll to position [0, 0]
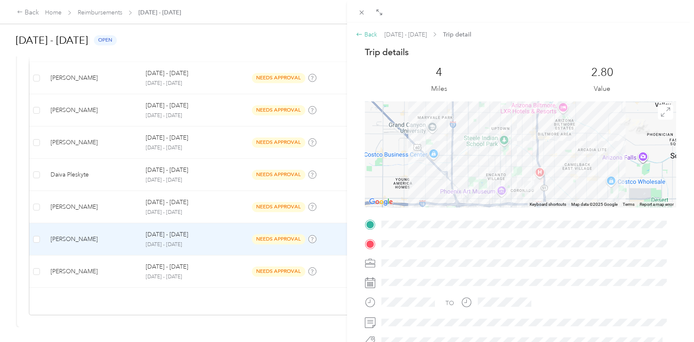
click at [365, 35] on div "Back" at bounding box center [366, 34] width 21 height 9
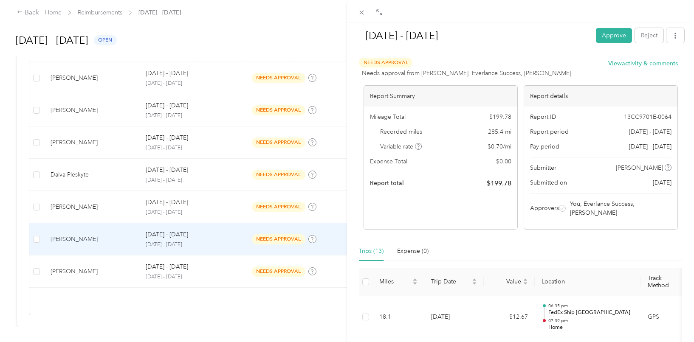
click at [611, 35] on button "Approve" at bounding box center [614, 35] width 36 height 15
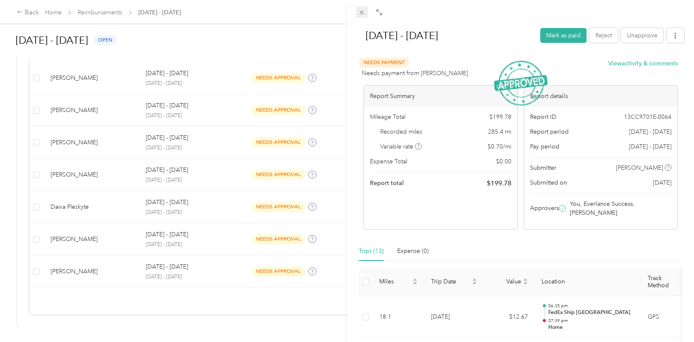
click at [361, 9] on icon at bounding box center [361, 12] width 7 height 7
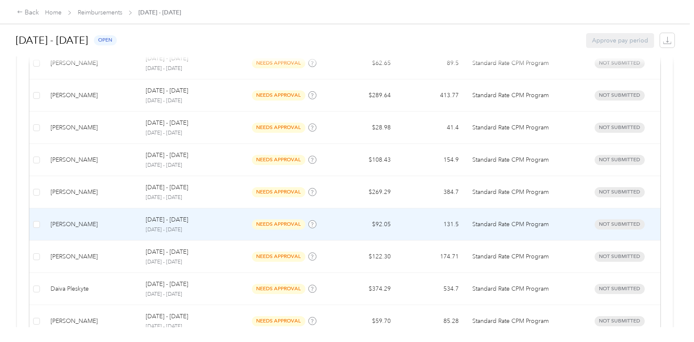
scroll to position [260, 0]
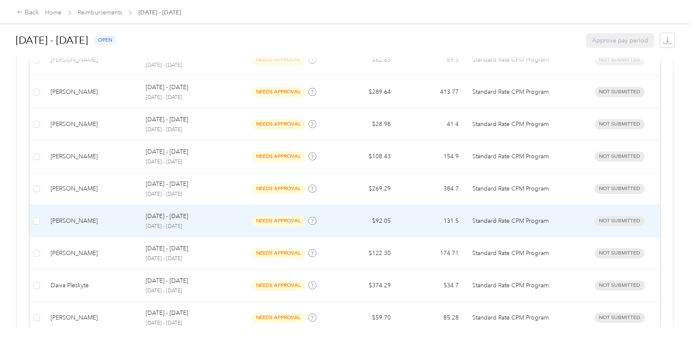
click at [151, 227] on p "[DATE] - [DATE]" at bounding box center [189, 227] width 86 height 8
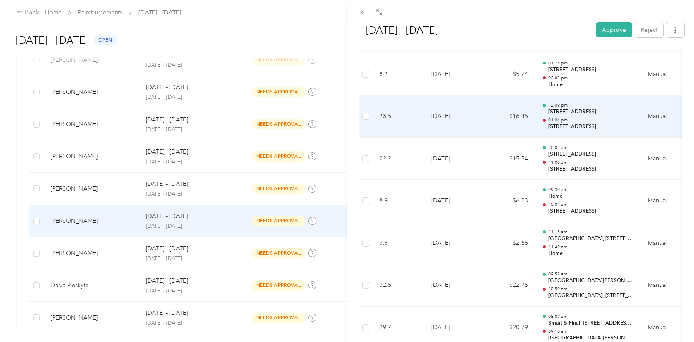
scroll to position [255, 0]
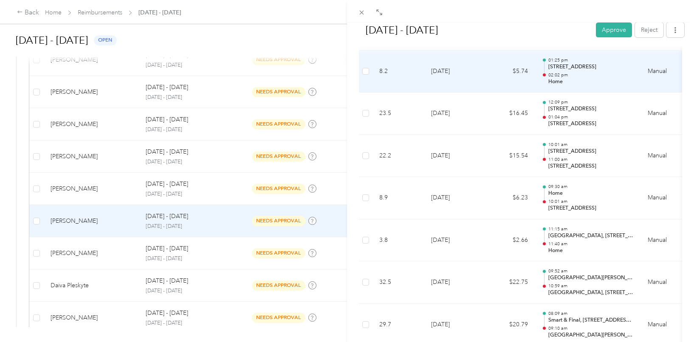
click at [602, 78] on p "Home" at bounding box center [591, 82] width 86 height 8
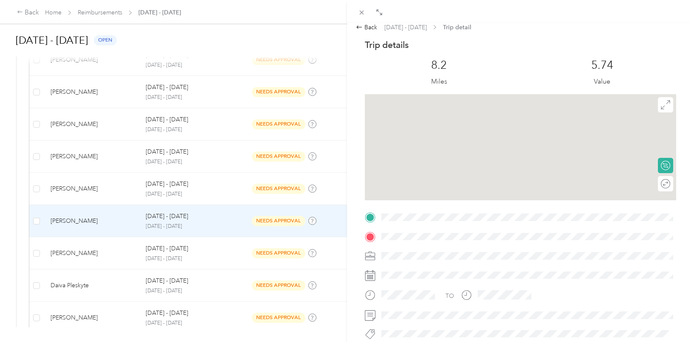
scroll to position [0, 0]
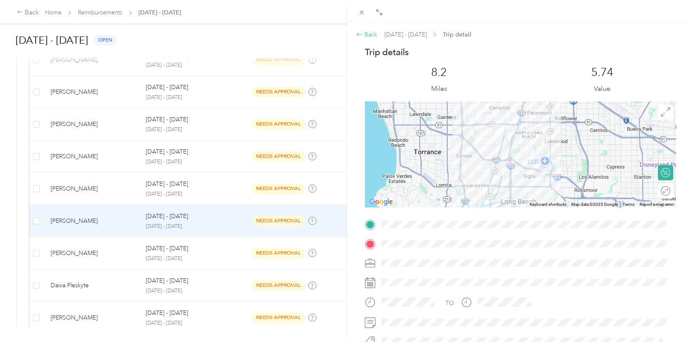
click at [370, 30] on div "Back" at bounding box center [366, 34] width 21 height 9
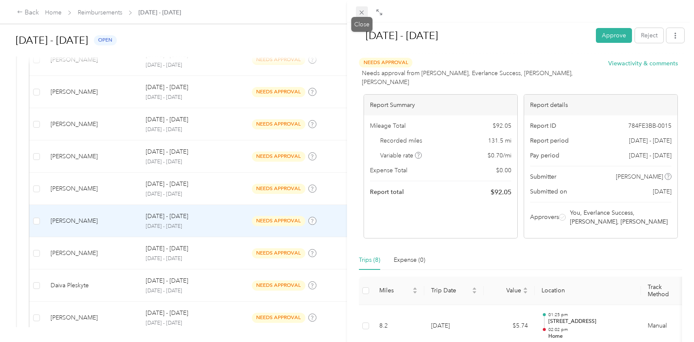
click at [364, 12] on icon at bounding box center [361, 12] width 7 height 7
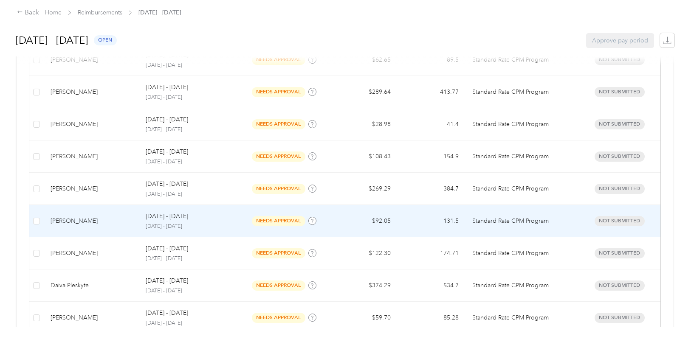
click at [121, 225] on div "[PERSON_NAME]" at bounding box center [92, 221] width 82 height 9
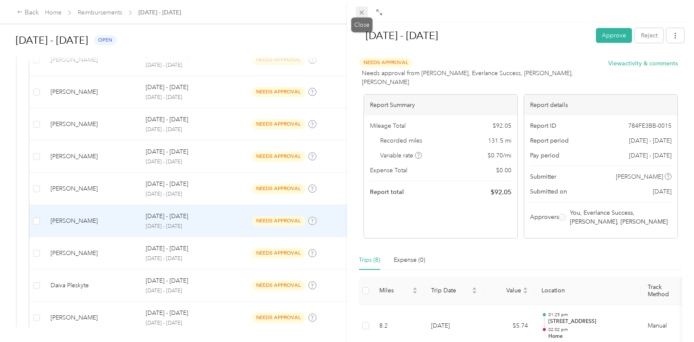
click at [364, 8] on span at bounding box center [362, 12] width 12 height 12
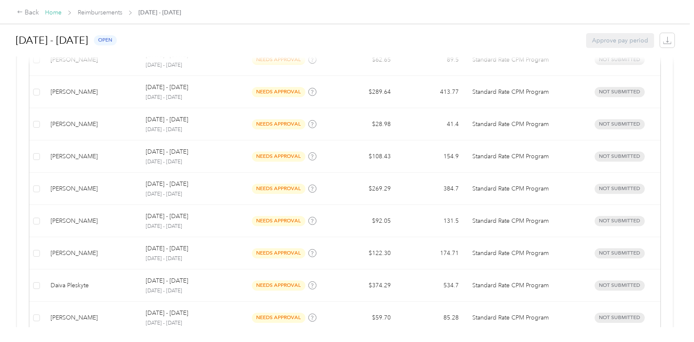
click at [59, 11] on link "Home" at bounding box center [53, 12] width 17 height 7
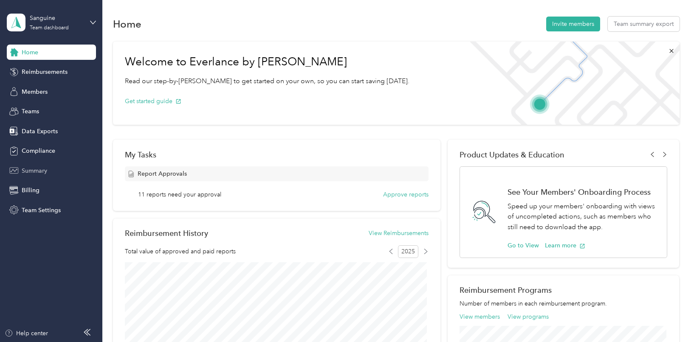
click at [30, 168] on span "Summary" at bounding box center [34, 170] width 25 height 9
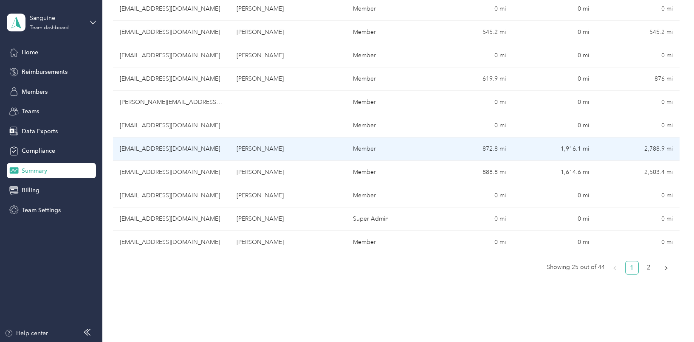
scroll to position [510, 0]
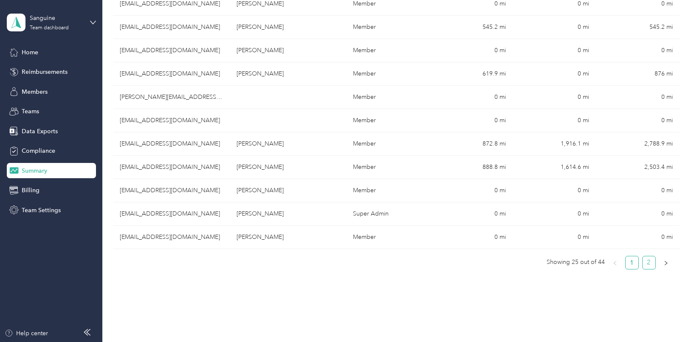
click at [650, 259] on link "2" at bounding box center [649, 262] width 13 height 13
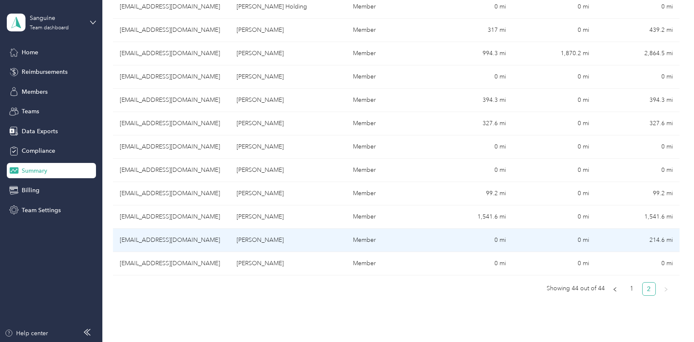
scroll to position [342, 0]
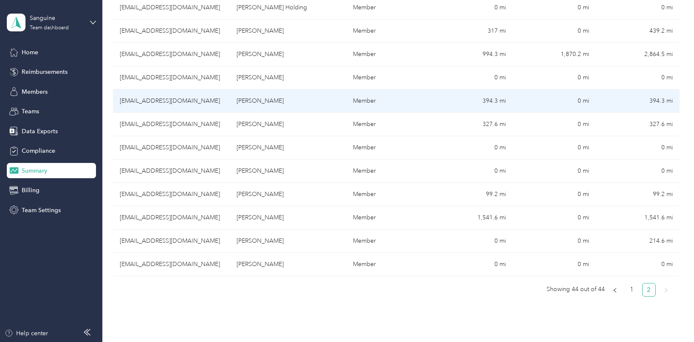
click at [156, 101] on td "[EMAIL_ADDRESS][DOMAIN_NAME]" at bounding box center [171, 101] width 117 height 23
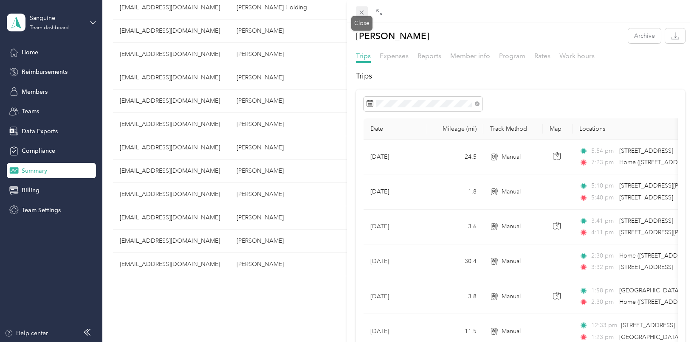
click at [362, 14] on icon at bounding box center [361, 12] width 7 height 7
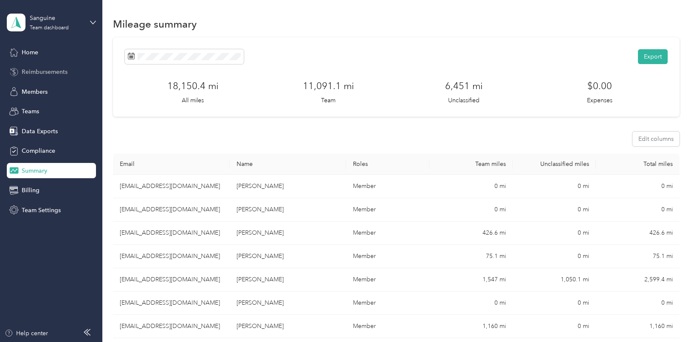
click at [39, 68] on span "Reimbursements" at bounding box center [45, 72] width 46 height 9
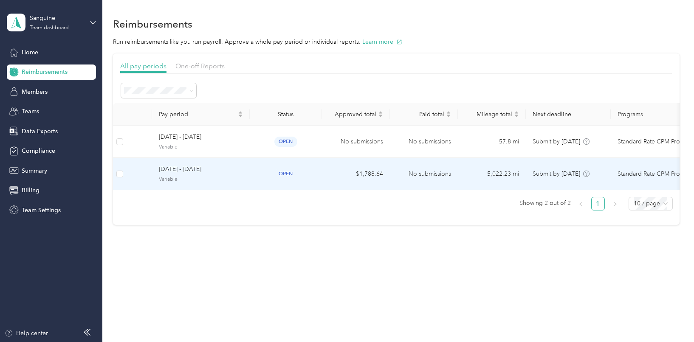
click at [429, 175] on td "No submissions" at bounding box center [424, 174] width 68 height 32
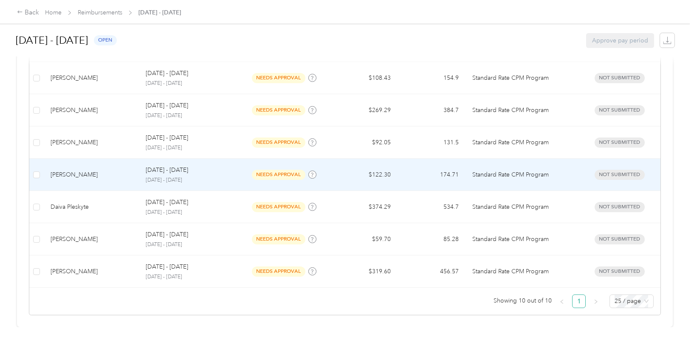
scroll to position [345, 0]
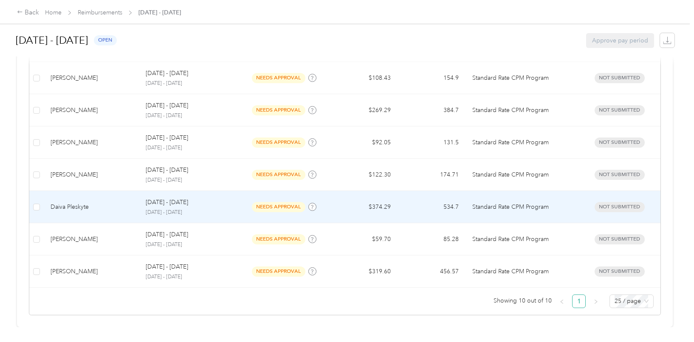
click at [168, 209] on p "[DATE] - [DATE]" at bounding box center [189, 213] width 86 height 8
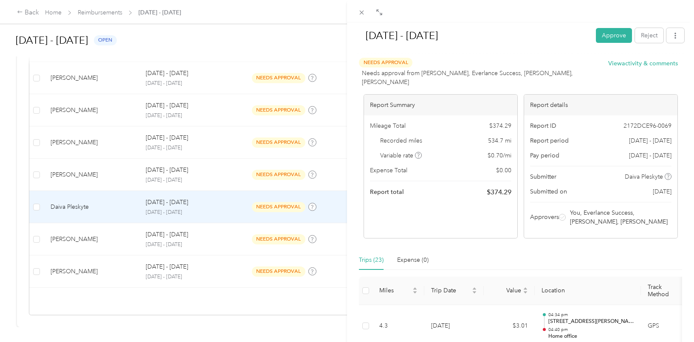
click at [489, 195] on div "Report Summary Mileage Total $ 374.29 Recorded miles 534.7 mi Variable rate $ 0…" at bounding box center [441, 166] width 154 height 144
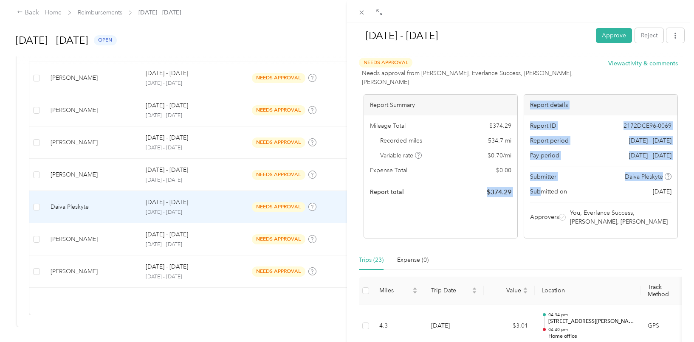
drag, startPoint x: 481, startPoint y: 184, endPoint x: 536, endPoint y: 183, distance: 55.2
click at [536, 183] on div "Report Summary Mileage Total $ 374.29 Recorded miles 534.7 mi Variable rate $ 0…" at bounding box center [521, 166] width 314 height 144
click at [506, 188] on span "$ 374.29" at bounding box center [499, 192] width 25 height 10
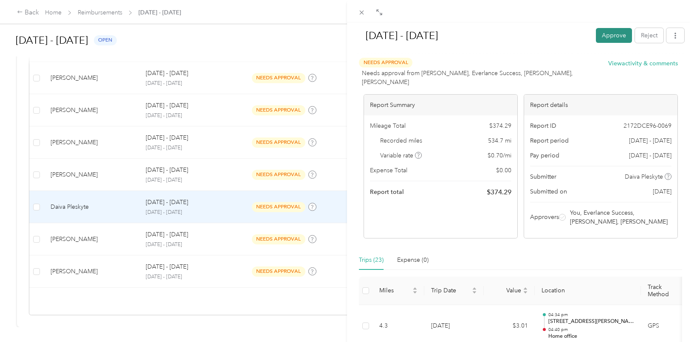
click at [599, 39] on button "Approve" at bounding box center [614, 35] width 36 height 15
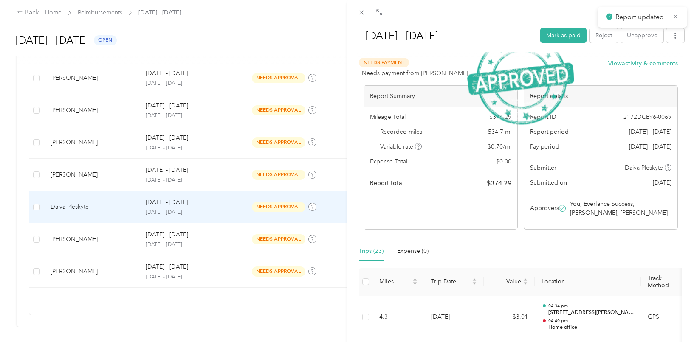
scroll to position [313, 0]
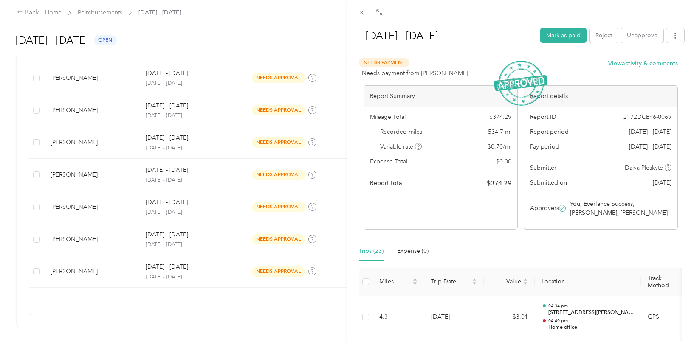
click at [361, 6] on div at bounding box center [520, 11] width 347 height 23
click at [361, 12] on icon at bounding box center [362, 13] width 4 height 4
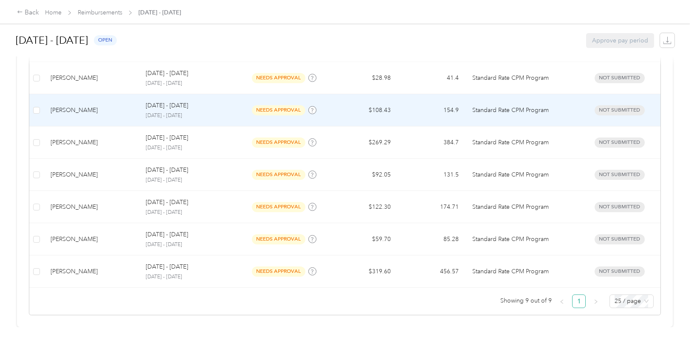
click at [146, 101] on p "[DATE] - [DATE]" at bounding box center [167, 105] width 42 height 9
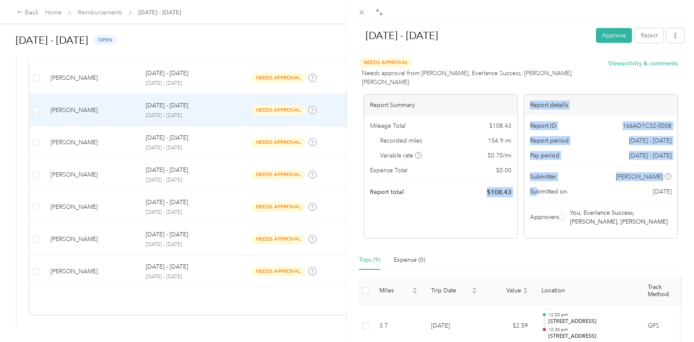
click at [533, 184] on div "Report Summary Mileage Total $ 108.43 Recorded miles 154.9 mi Variable rate $ 0…" at bounding box center [521, 166] width 314 height 144
click at [479, 198] on div "Report Summary Mileage Total $ 108.43 Recorded miles 154.9 mi Variable rate $ 0…" at bounding box center [441, 166] width 154 height 144
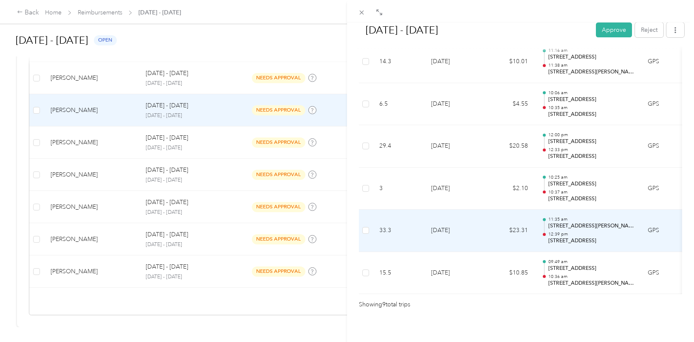
scroll to position [399, 0]
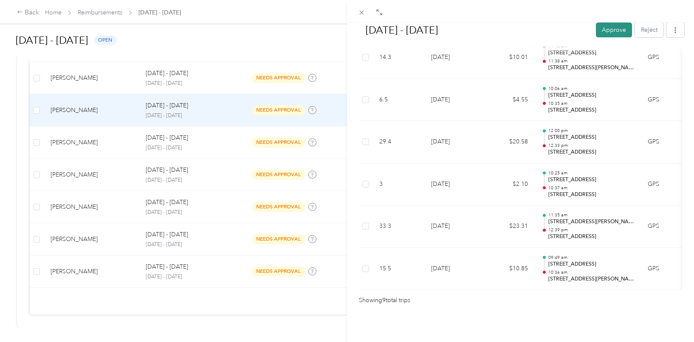
click at [602, 29] on button "Approve" at bounding box center [614, 30] width 36 height 15
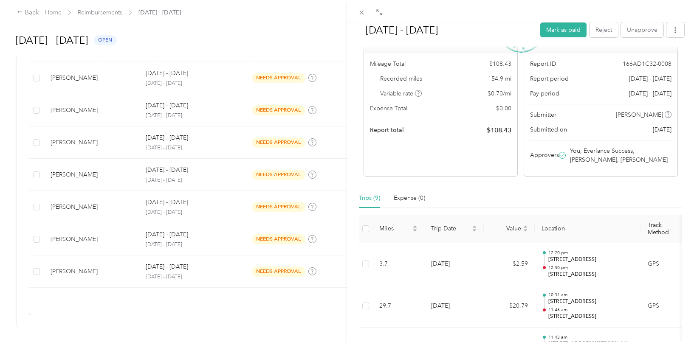
scroll to position [0, 0]
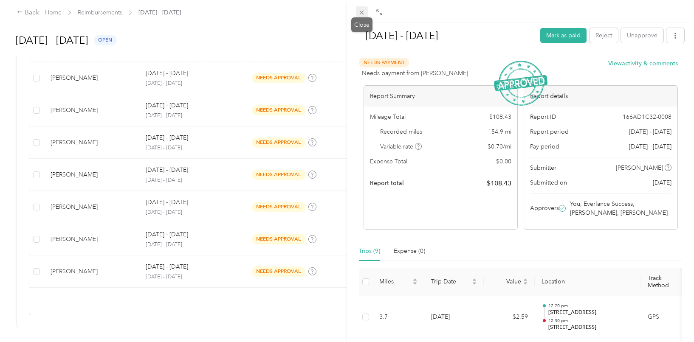
click at [362, 12] on icon at bounding box center [362, 13] width 4 height 4
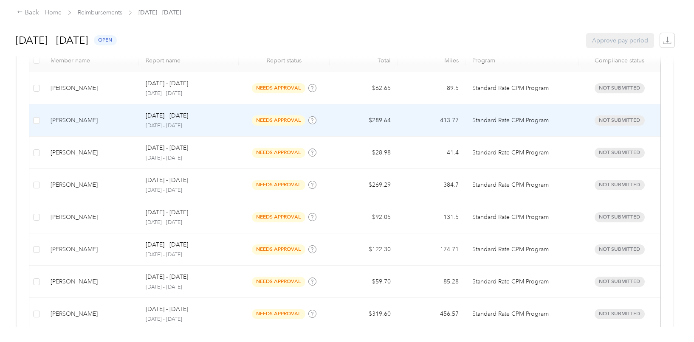
scroll to position [238, 0]
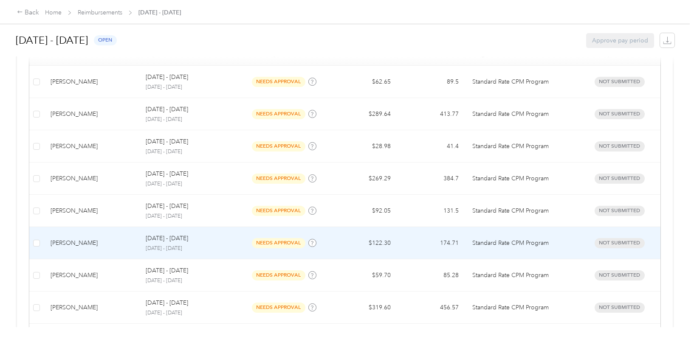
click at [141, 242] on td "[DATE] - [DATE] [DATE] - [DATE]" at bounding box center [189, 243] width 100 height 32
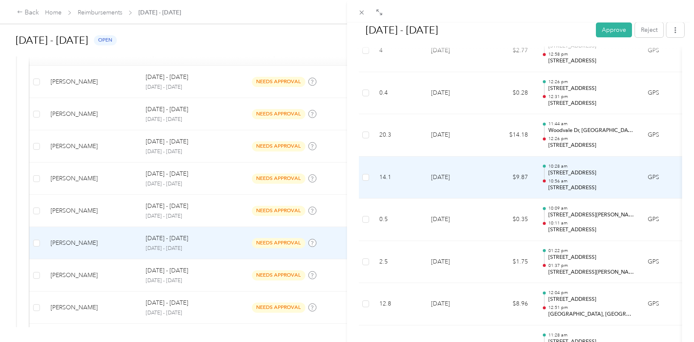
scroll to position [297, 0]
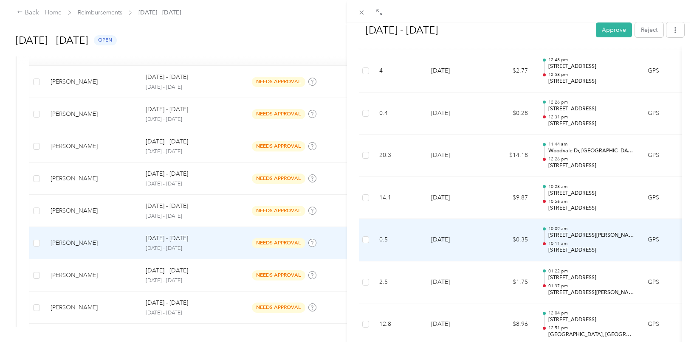
click at [623, 232] on p "[STREET_ADDRESS][PERSON_NAME][PERSON_NAME]" at bounding box center [591, 236] width 86 height 8
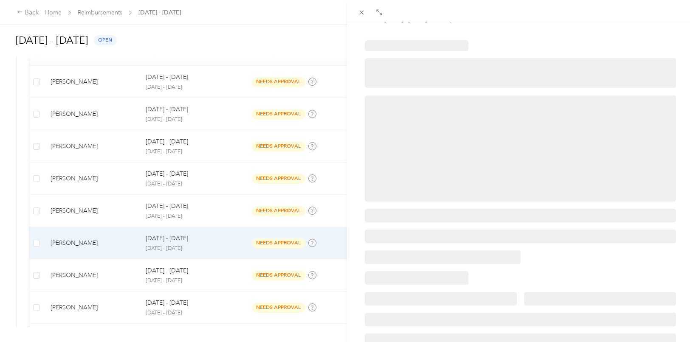
scroll to position [0, 0]
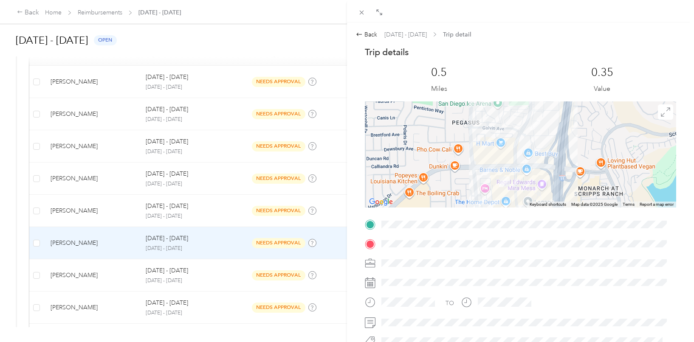
click at [380, 242] on span at bounding box center [527, 244] width 298 height 14
click at [365, 32] on div "Back" at bounding box center [366, 34] width 21 height 9
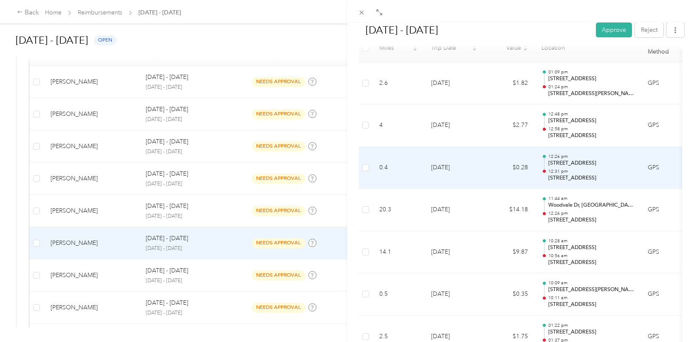
scroll to position [262, 0]
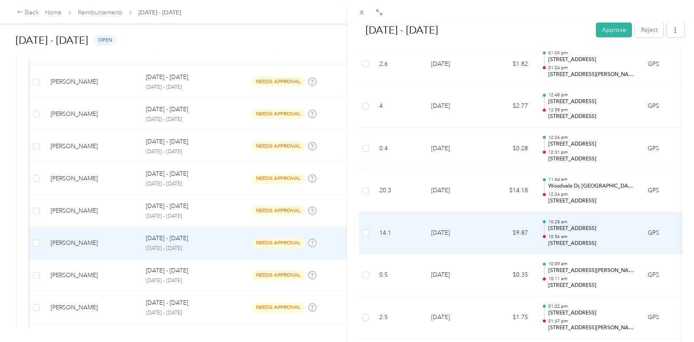
click at [581, 234] on p "10:56 am" at bounding box center [591, 237] width 86 height 6
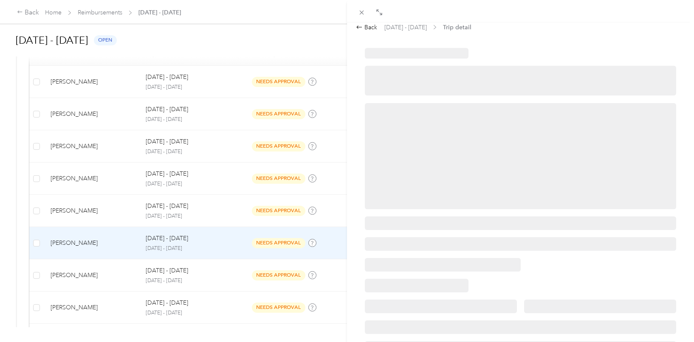
scroll to position [0, 0]
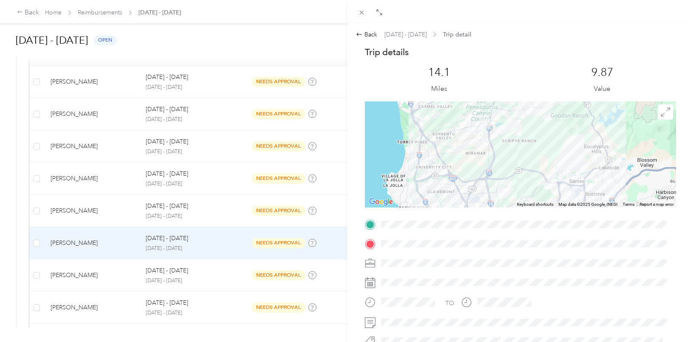
click at [499, 245] on span at bounding box center [527, 244] width 298 height 14
click at [368, 40] on div "Back [DATE] - [DATE] Trip detail Trip details This trip cannot be edited becaus…" at bounding box center [520, 227] width 329 height 395
click at [368, 36] on div "Back" at bounding box center [366, 34] width 21 height 9
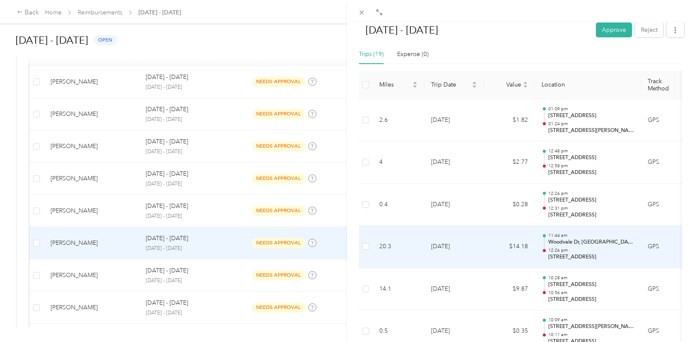
scroll to position [255, 0]
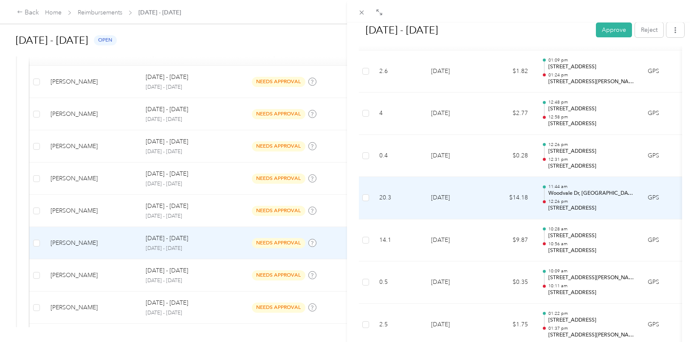
click at [617, 205] on p "[STREET_ADDRESS]" at bounding box center [591, 209] width 86 height 8
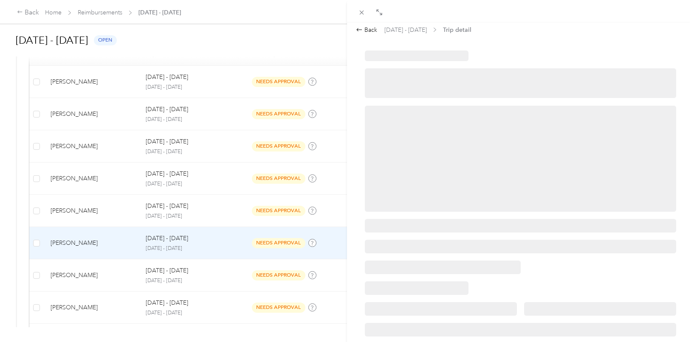
scroll to position [0, 0]
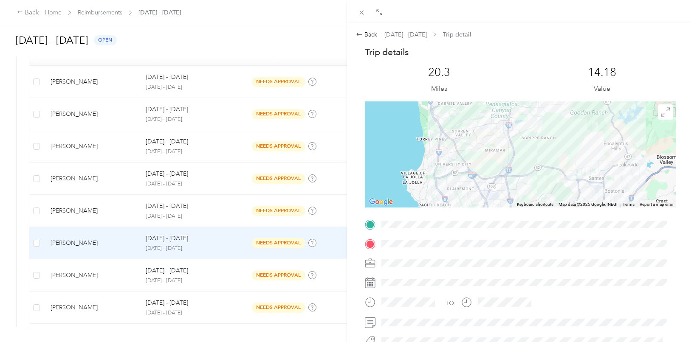
click at [381, 245] on span at bounding box center [527, 244] width 298 height 14
click at [361, 35] on icon at bounding box center [359, 34] width 7 height 7
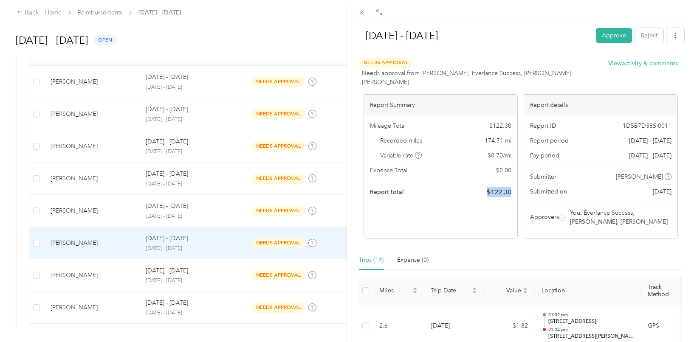
click at [516, 186] on div "Report Summary Mileage Total $ 122.30 Recorded miles 174.71 mi Variable rate $ …" at bounding box center [521, 166] width 314 height 144
click at [607, 32] on button "Approve" at bounding box center [614, 35] width 36 height 15
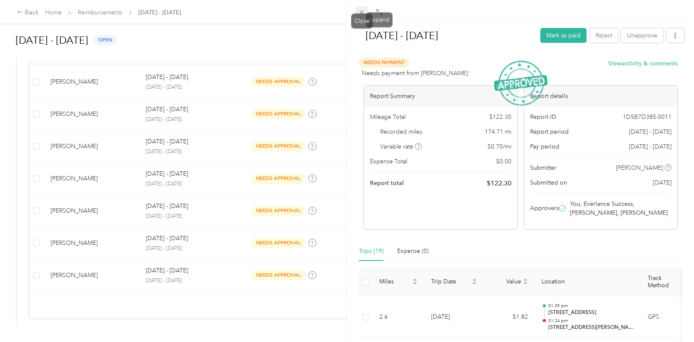
click at [364, 10] on icon at bounding box center [361, 12] width 7 height 7
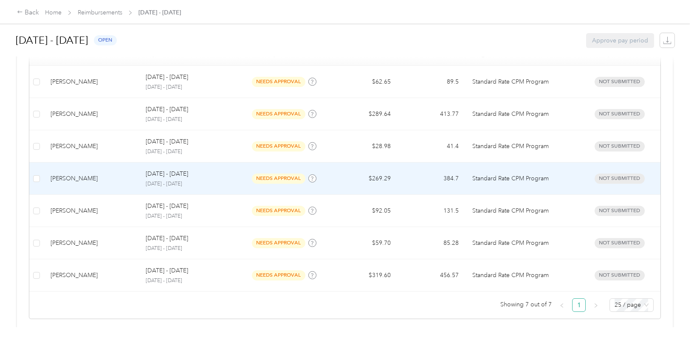
click at [168, 179] on p "[DATE] - [DATE]" at bounding box center [167, 173] width 42 height 9
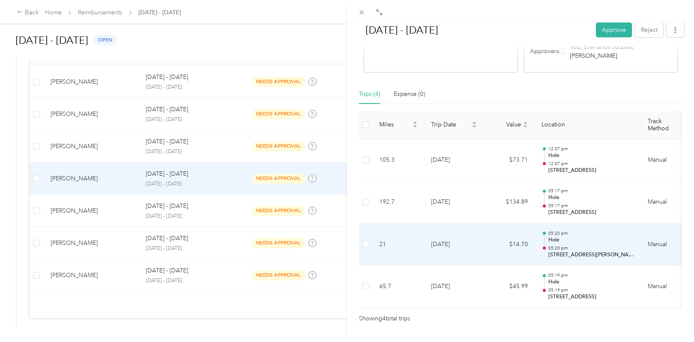
scroll to position [188, 0]
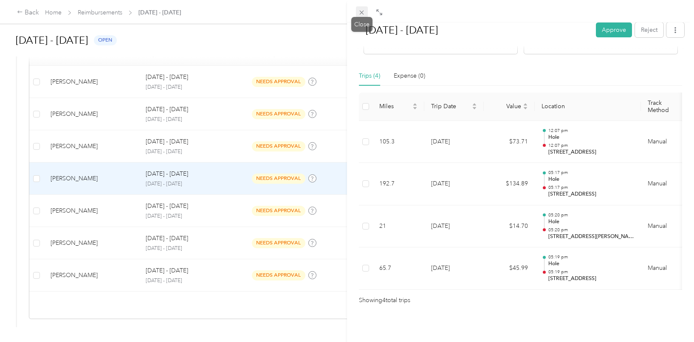
click at [359, 13] on icon at bounding box center [361, 12] width 7 height 7
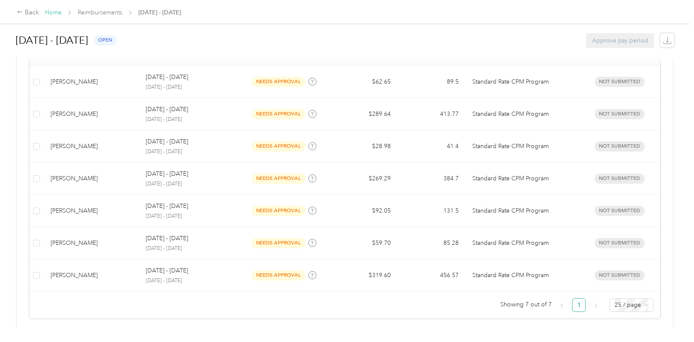
click at [58, 13] on link "Home" at bounding box center [53, 12] width 17 height 7
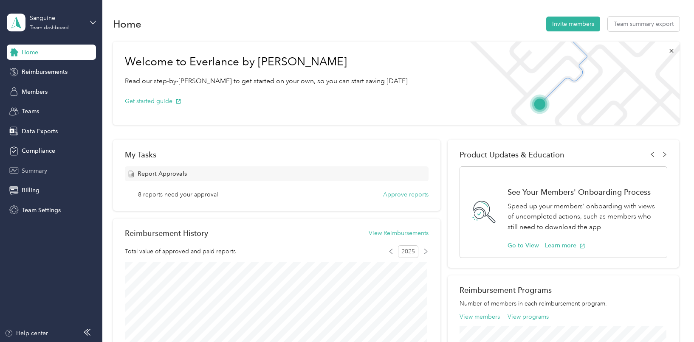
click at [39, 170] on span "Summary" at bounding box center [34, 170] width 25 height 9
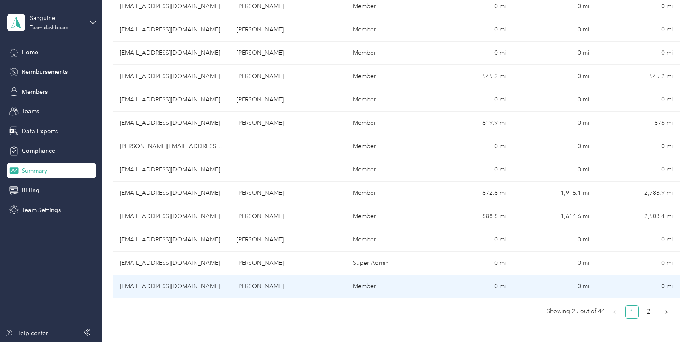
scroll to position [510, 0]
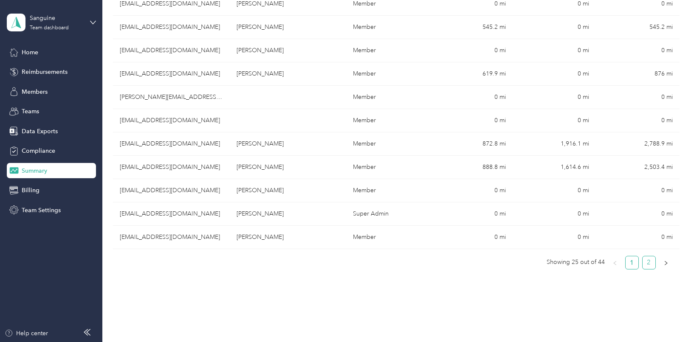
click at [645, 262] on link "2" at bounding box center [649, 262] width 13 height 13
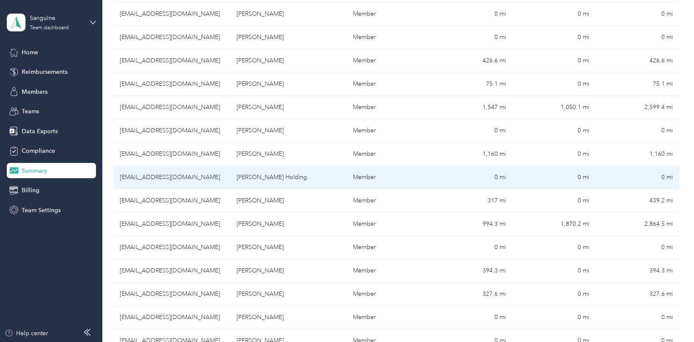
scroll to position [130, 0]
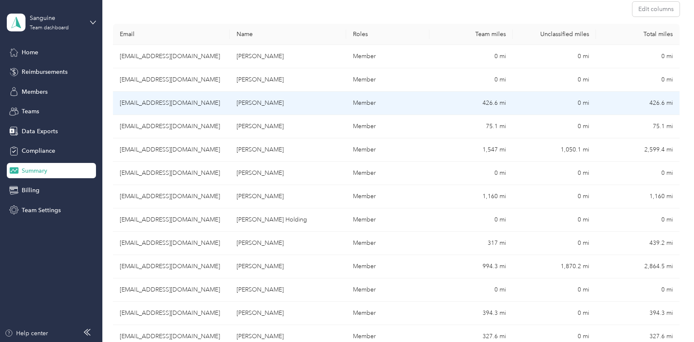
click at [203, 105] on td "[EMAIL_ADDRESS][DOMAIN_NAME]" at bounding box center [171, 103] width 117 height 23
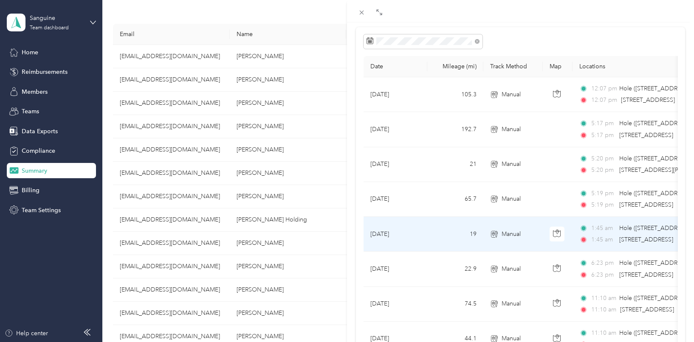
scroll to position [85, 0]
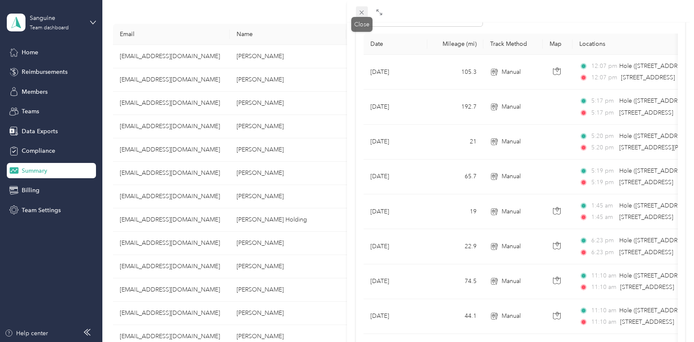
click at [359, 16] on icon at bounding box center [361, 12] width 7 height 7
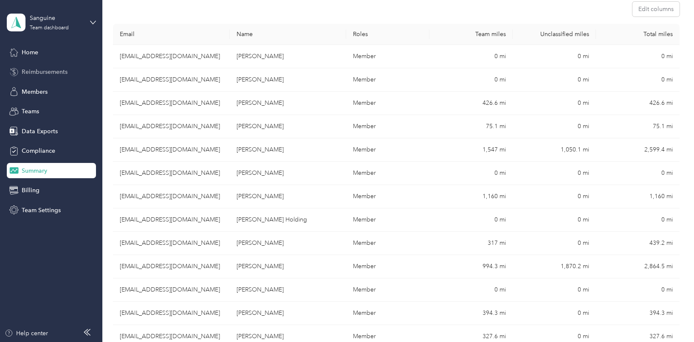
click at [59, 67] on div "Reimbursements" at bounding box center [51, 72] width 89 height 15
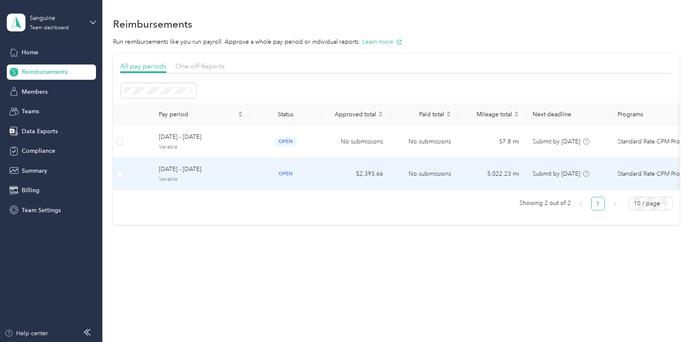
click at [415, 175] on td "No submissions" at bounding box center [424, 174] width 68 height 32
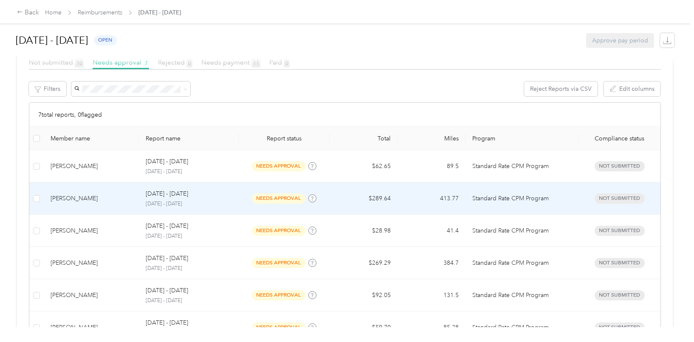
scroll to position [170, 0]
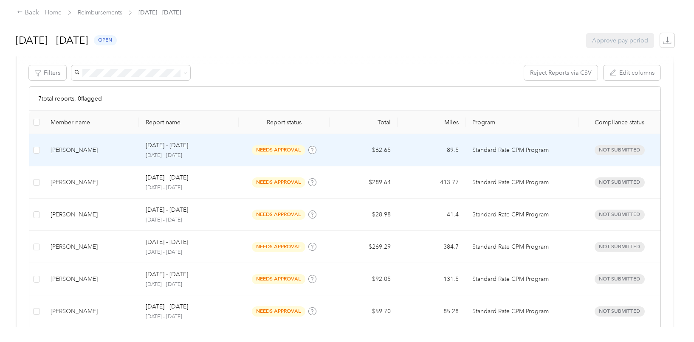
click at [187, 161] on td "[DATE] - [DATE] [DATE] - [DATE]" at bounding box center [189, 150] width 100 height 32
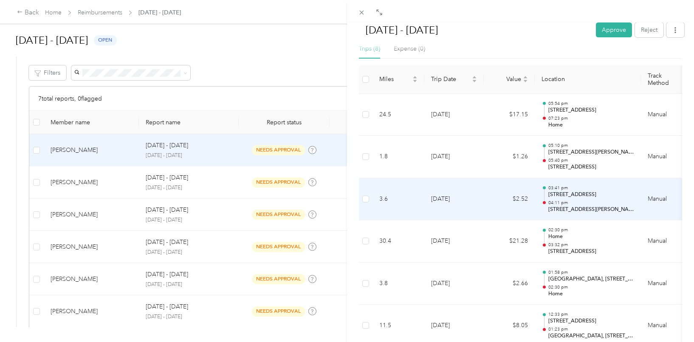
scroll to position [187, 0]
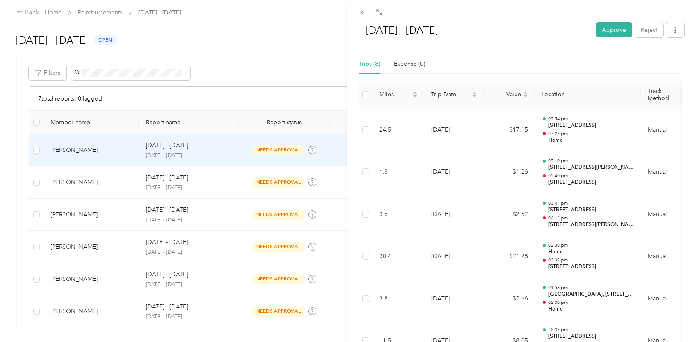
click at [176, 286] on div "[DATE] - [DATE] Approve Reject Needs Approval Needs approval from [PERSON_NAME]…" at bounding box center [347, 171] width 694 height 342
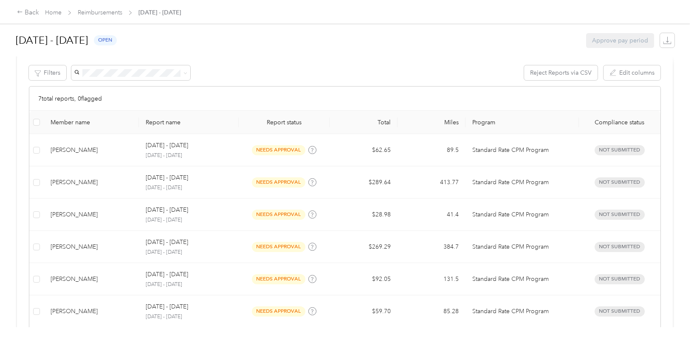
click at [176, 286] on p "[DATE] - [DATE]" at bounding box center [189, 285] width 86 height 8
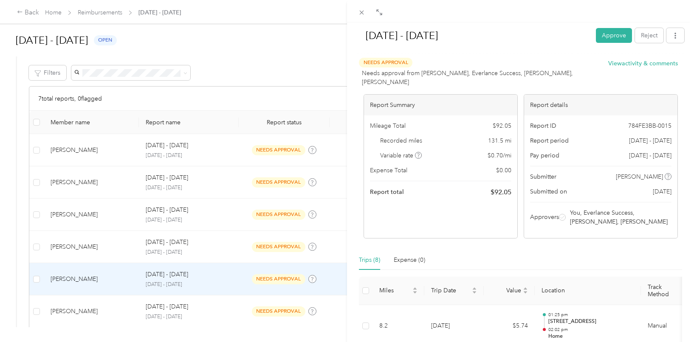
click at [278, 54] on div "[DATE] - [DATE] Approve Reject Needs Approval Needs approval from [PERSON_NAME]…" at bounding box center [347, 171] width 694 height 342
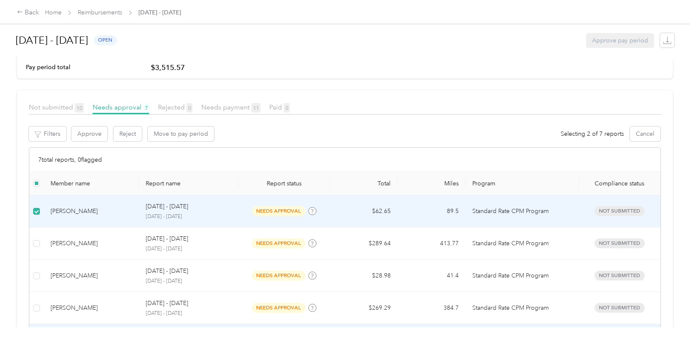
scroll to position [127, 0]
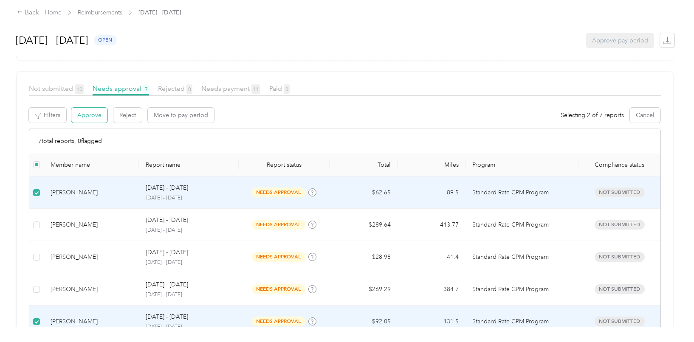
click at [85, 119] on button "Approve" at bounding box center [89, 115] width 36 height 15
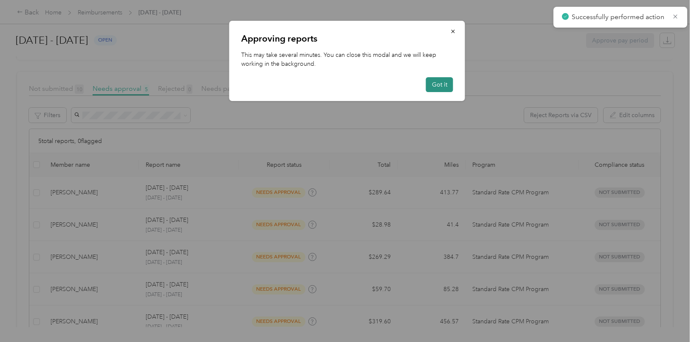
click at [445, 84] on button "Got it" at bounding box center [439, 84] width 27 height 15
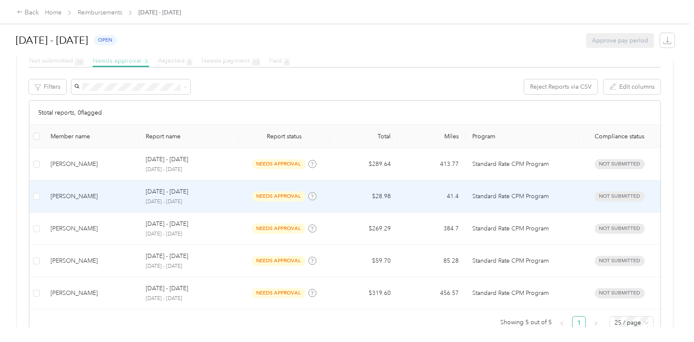
scroll to position [184, 0]
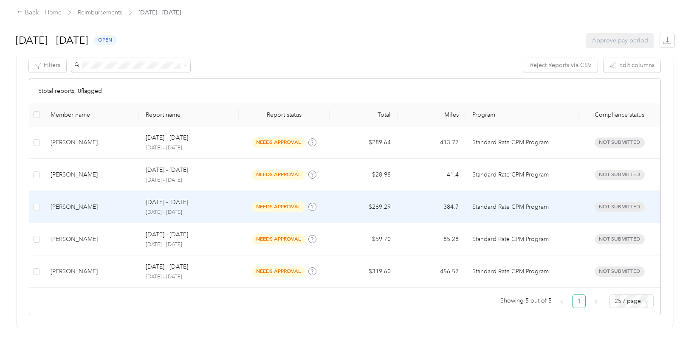
click at [209, 201] on div "[DATE] - [DATE] [DATE] - [DATE]" at bounding box center [189, 207] width 86 height 18
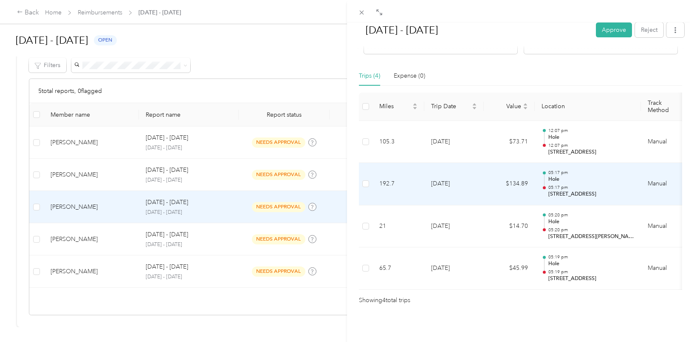
scroll to position [188, 0]
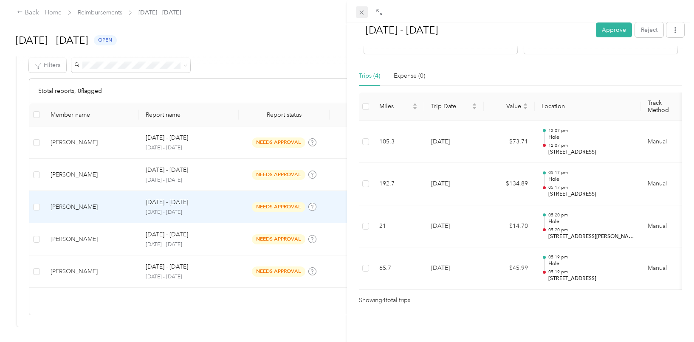
click at [359, 12] on icon at bounding box center [361, 12] width 7 height 7
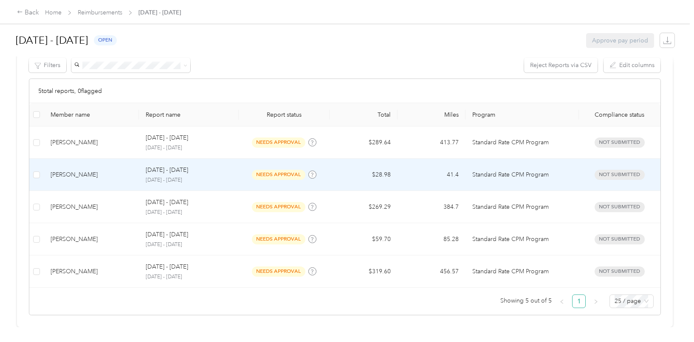
click at [116, 170] on div "[PERSON_NAME]" at bounding box center [92, 174] width 82 height 9
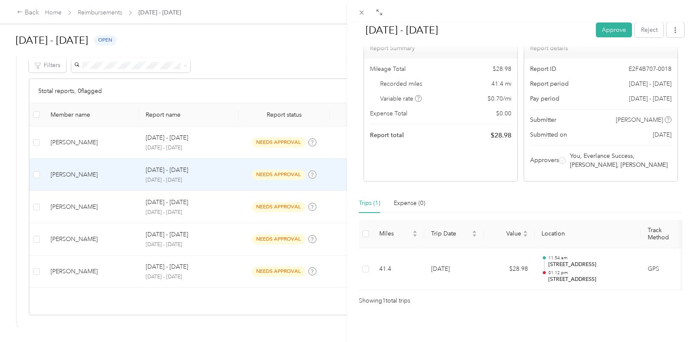
scroll to position [61, 0]
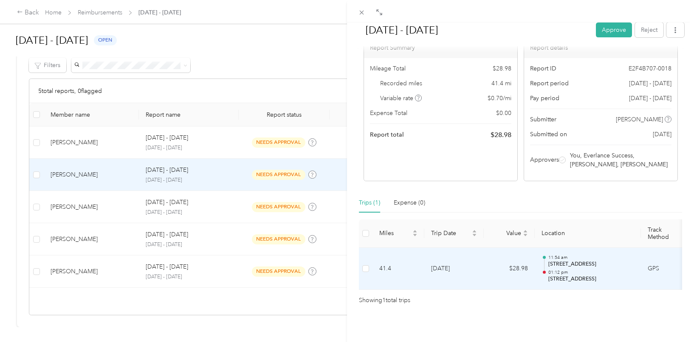
click at [529, 250] on td "$28.98" at bounding box center [509, 269] width 51 height 42
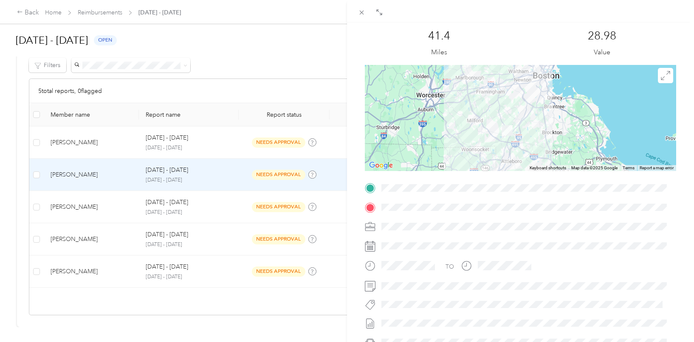
scroll to position [0, 0]
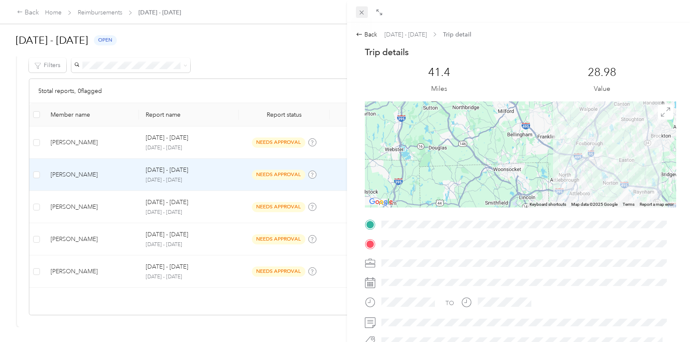
click at [360, 15] on icon at bounding box center [361, 12] width 7 height 7
